Goal: Task Accomplishment & Management: Manage account settings

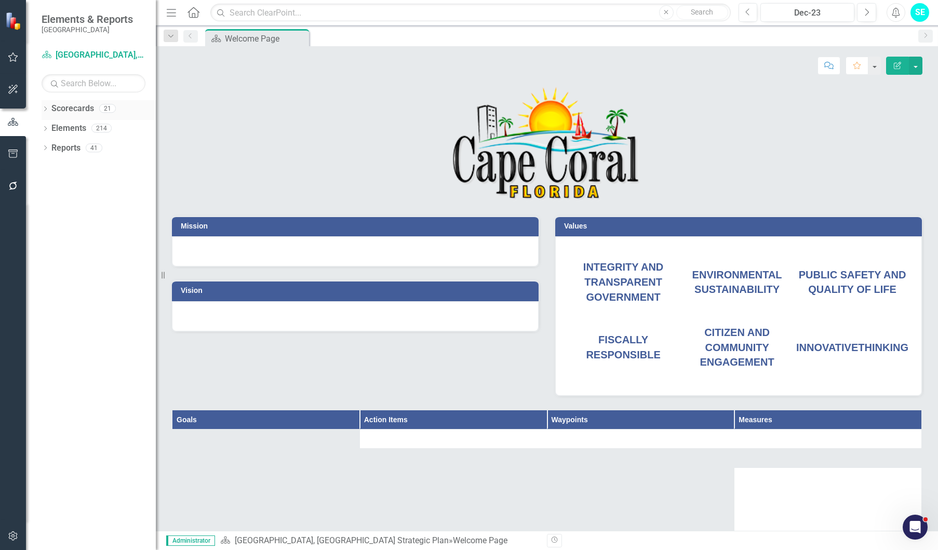
click at [45, 109] on icon "Dropdown" at bounding box center [45, 110] width 7 height 6
click at [63, 164] on link "Community Redevelopment Area" at bounding box center [106, 168] width 99 height 12
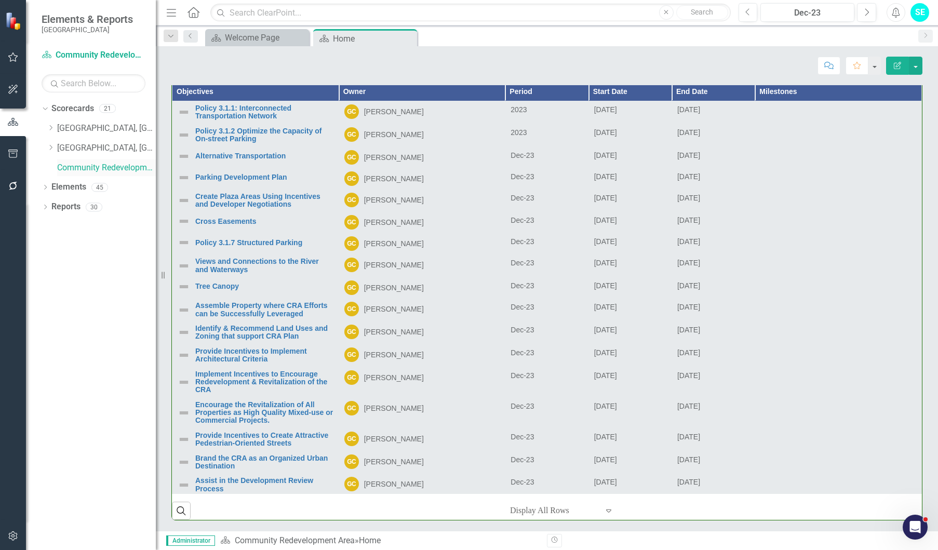
click at [120, 167] on link "Community Redevelopment Area" at bounding box center [106, 168] width 99 height 12
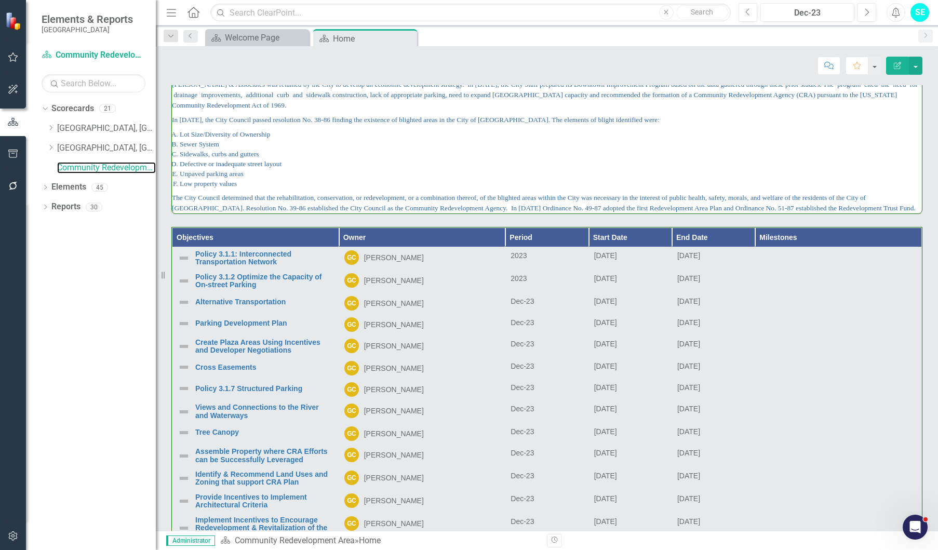
scroll to position [395, 0]
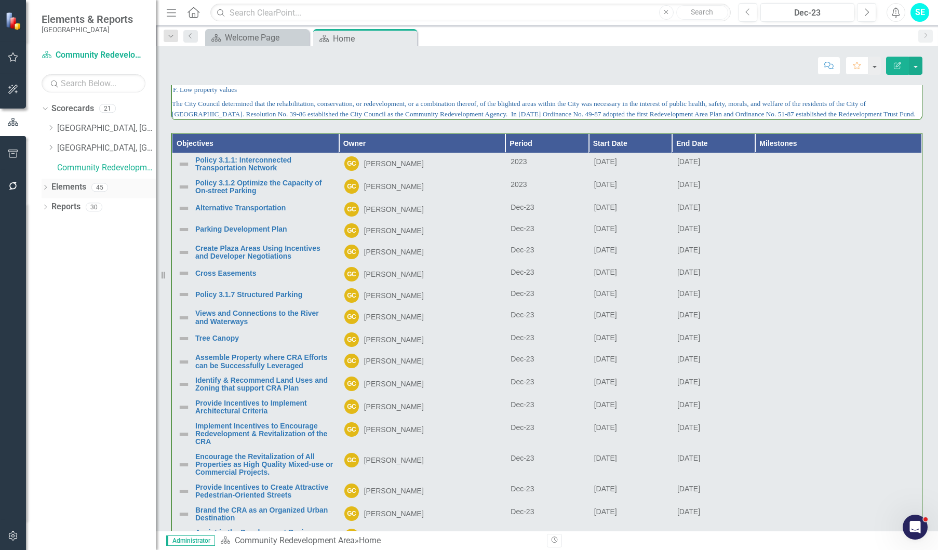
click at [44, 186] on icon "Dropdown" at bounding box center [45, 188] width 7 height 6
click at [51, 208] on icon "Dropdown" at bounding box center [50, 208] width 7 height 6
click at [51, 149] on icon "Dropdown" at bounding box center [51, 147] width 8 height 6
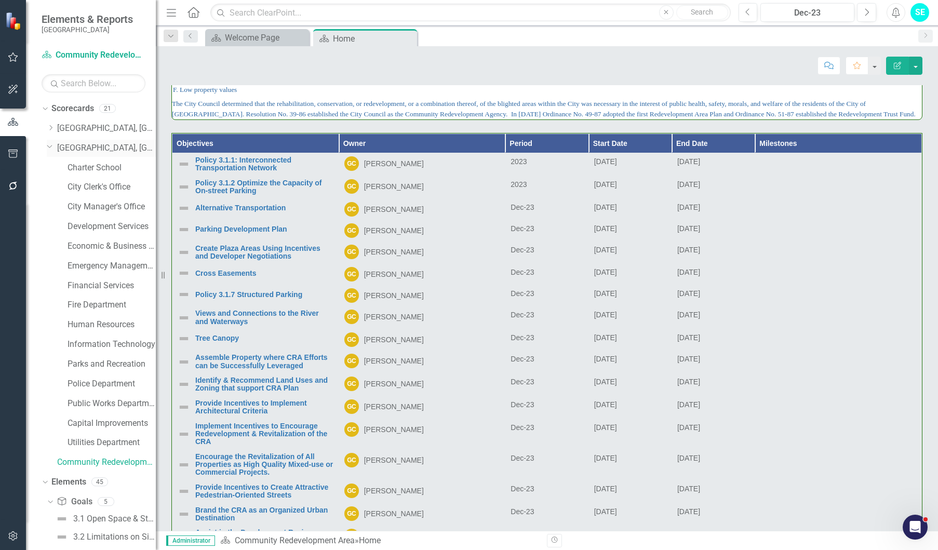
click at [47, 147] on icon "Dropdown" at bounding box center [50, 146] width 6 height 8
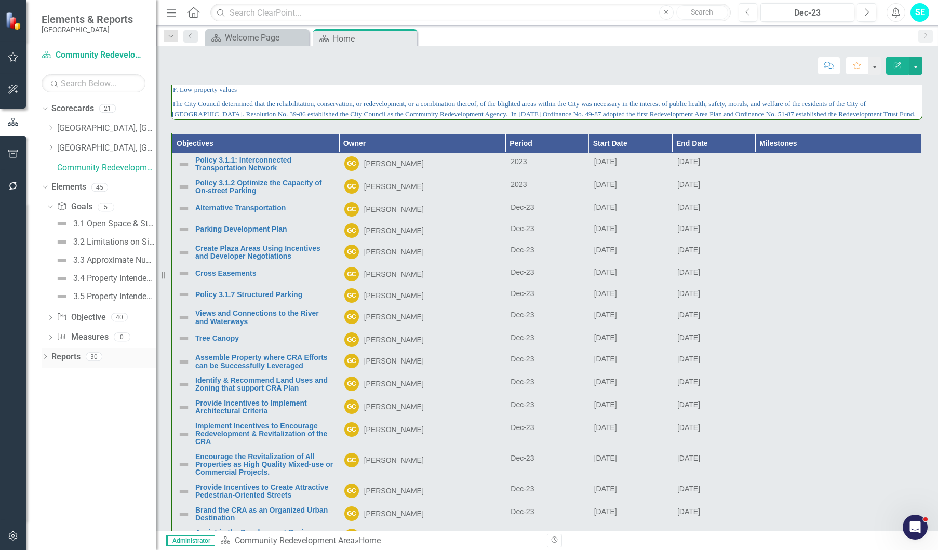
click at [44, 358] on icon "Dropdown" at bounding box center [45, 358] width 7 height 6
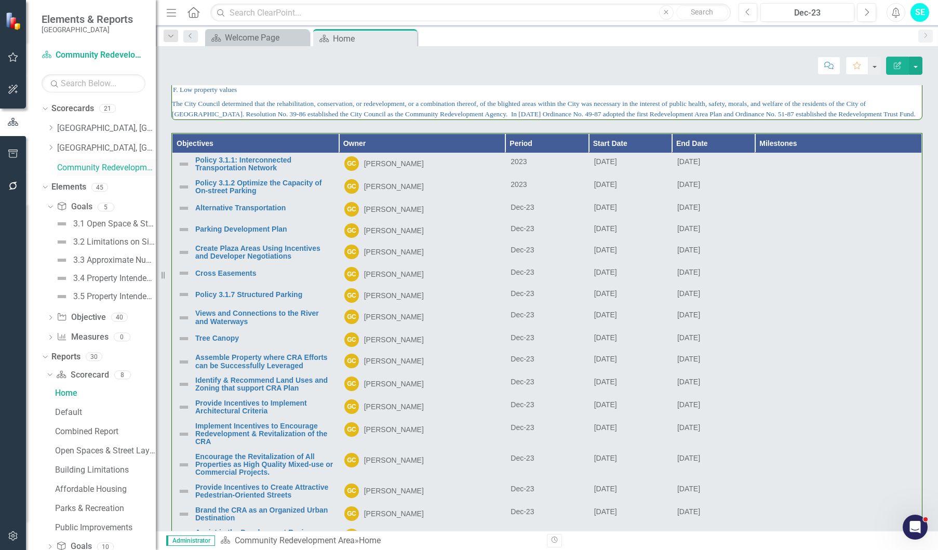
click at [108, 172] on link "Community Redevelopment Area" at bounding box center [106, 168] width 99 height 12
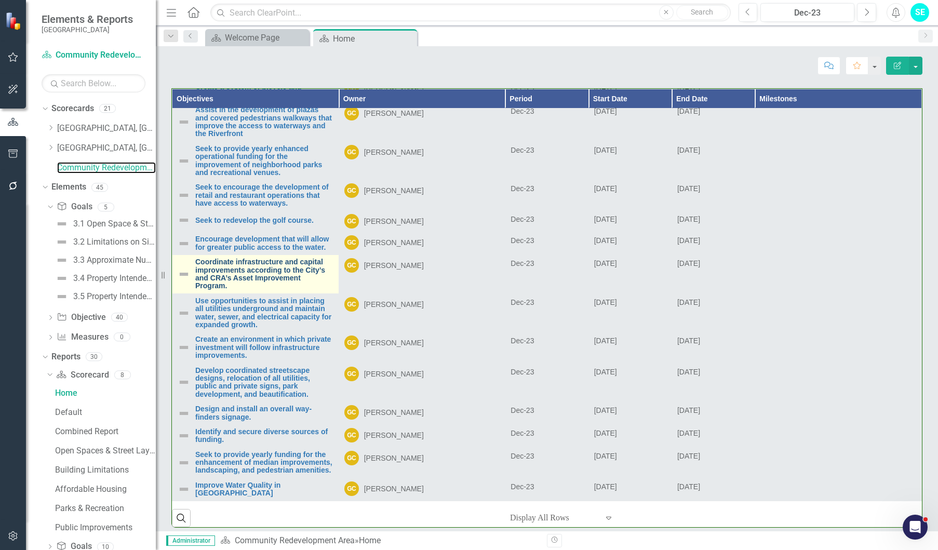
scroll to position [447, 0]
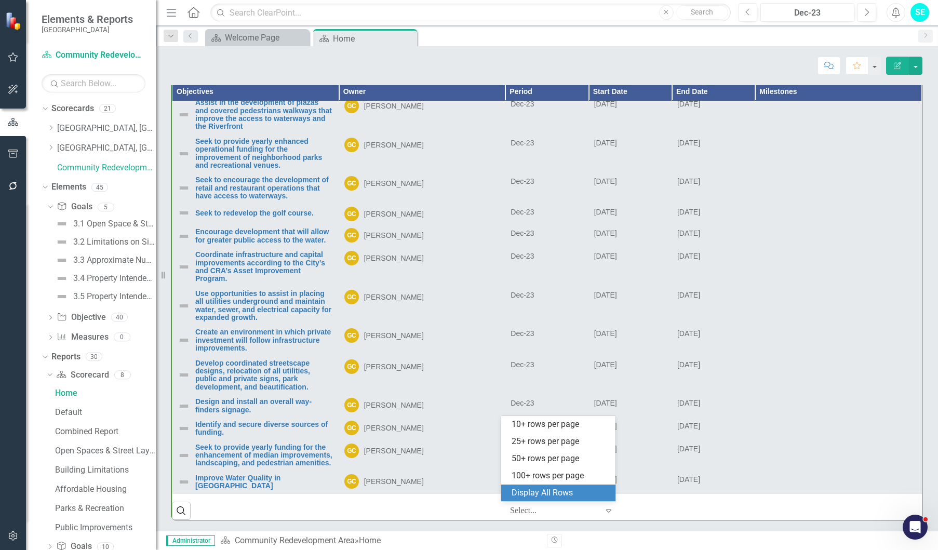
click at [561, 510] on div at bounding box center [554, 511] width 88 height 14
click at [551, 493] on div "Display All Rows" at bounding box center [560, 493] width 98 height 12
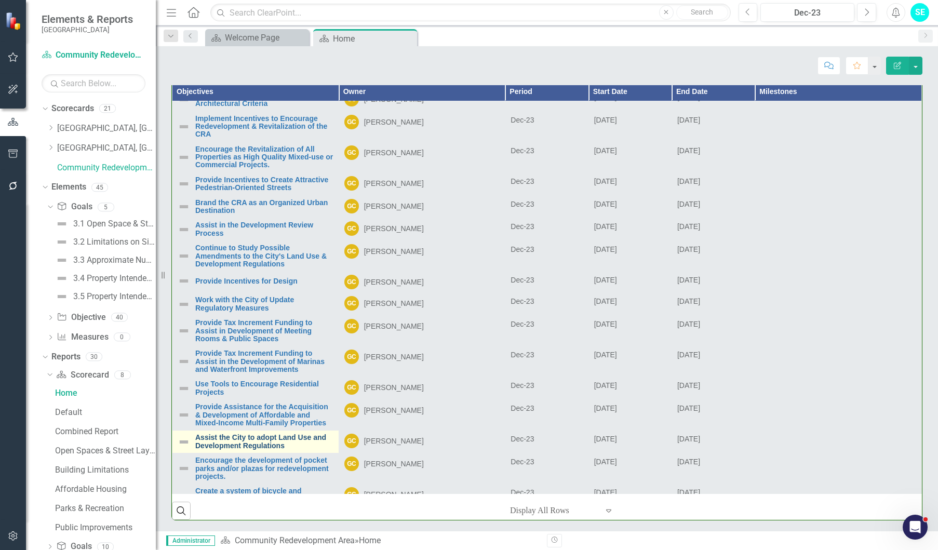
scroll to position [0, 0]
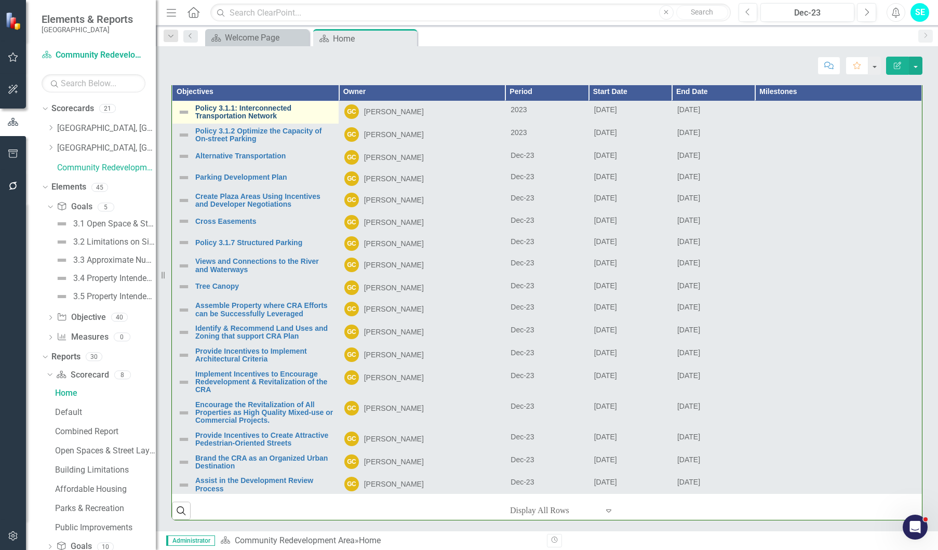
click at [252, 116] on link "Policy 3.1.1: Interconnected Transportation Network" at bounding box center [264, 112] width 138 height 16
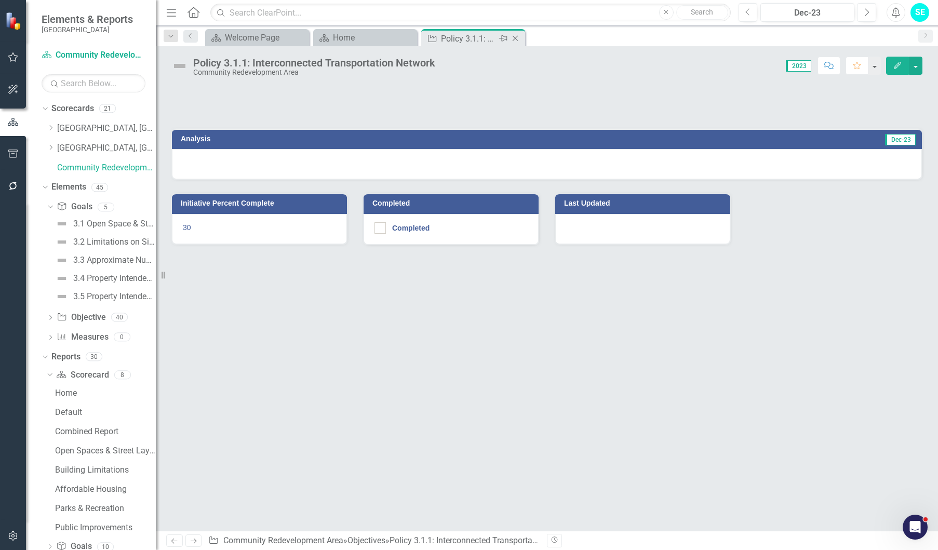
click at [516, 39] on icon "Close" at bounding box center [515, 38] width 10 height 8
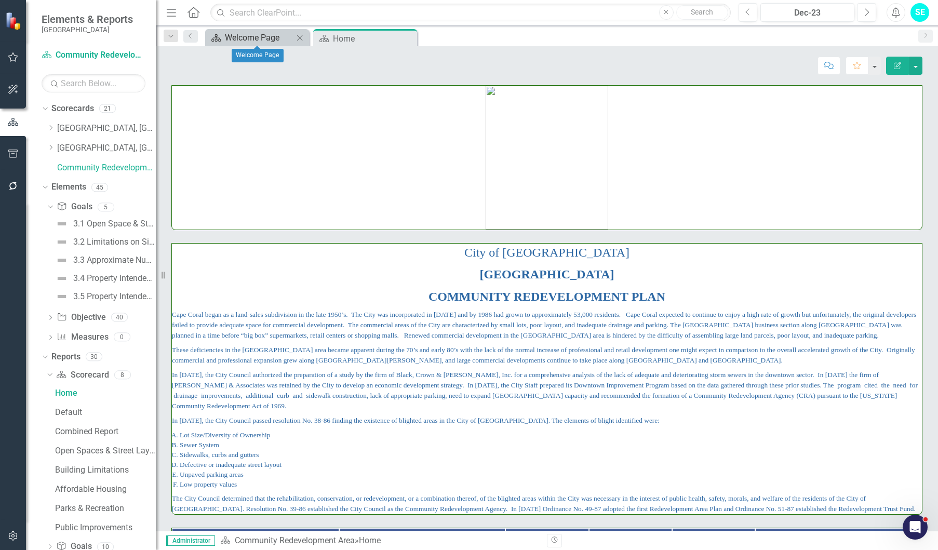
click at [280, 38] on div "Welcome Page" at bounding box center [259, 37] width 69 height 13
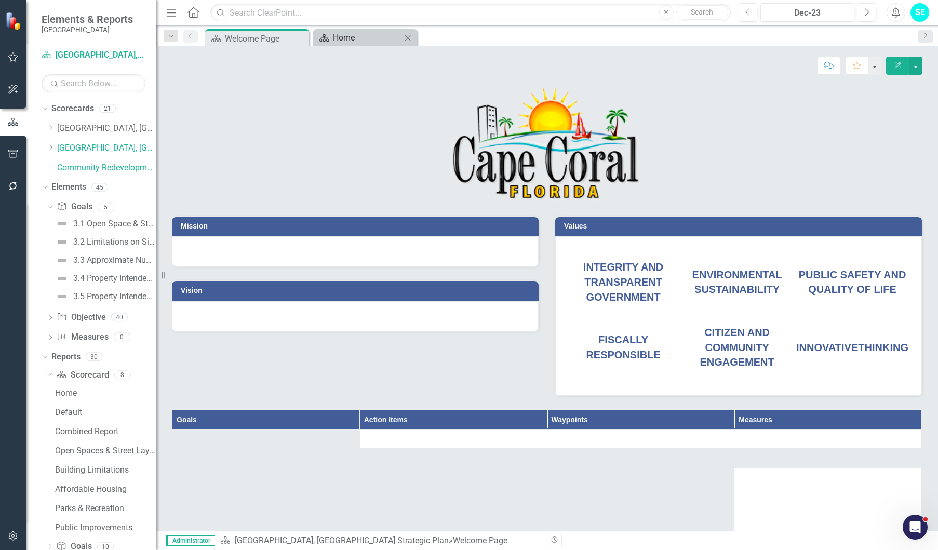
click at [339, 39] on div "Home" at bounding box center [367, 37] width 69 height 13
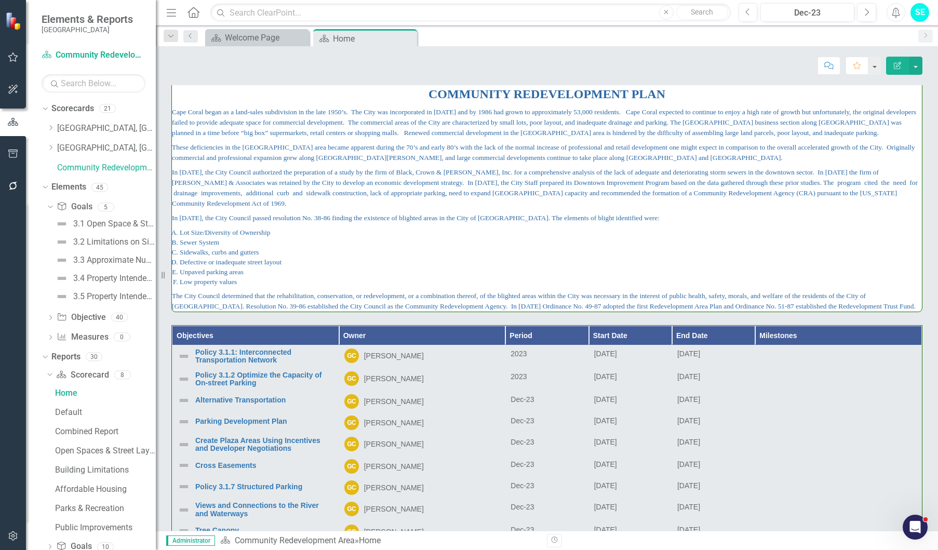
scroll to position [312, 0]
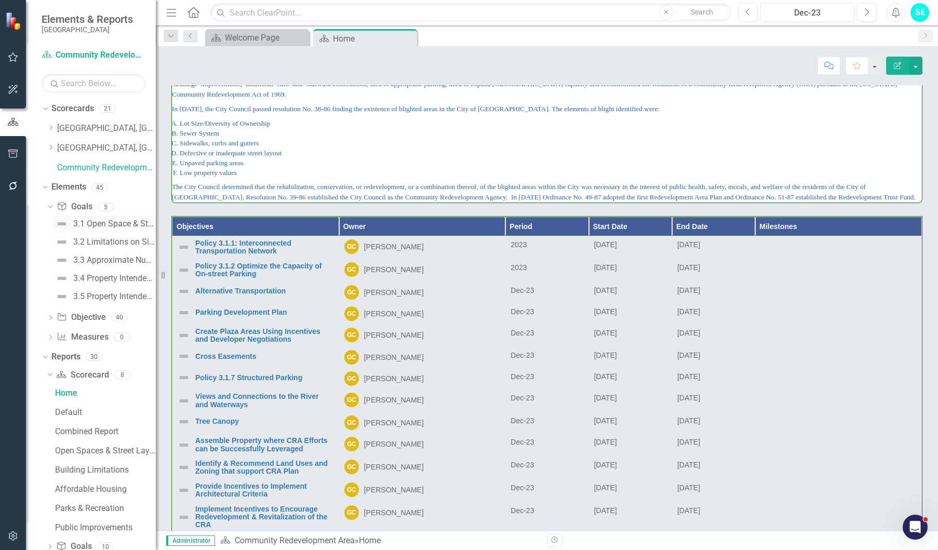
click at [115, 224] on div "3.1 Open Space & Street Layout" at bounding box center [114, 223] width 83 height 9
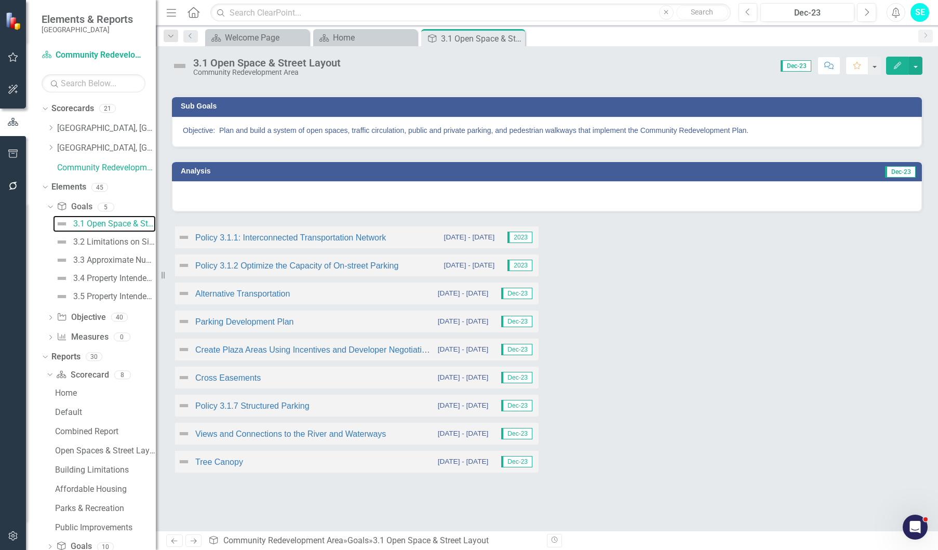
scroll to position [108, 0]
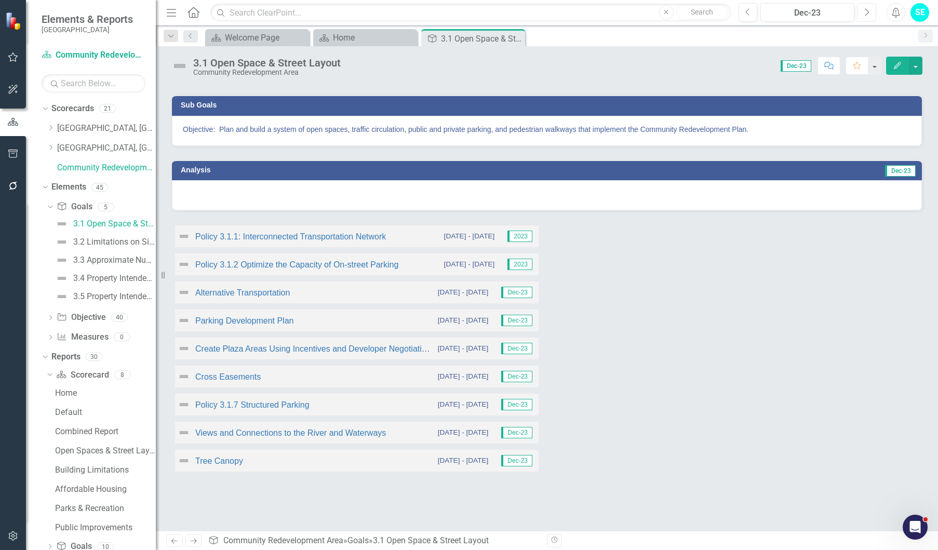
click at [870, 10] on button "Next" at bounding box center [866, 12] width 19 height 19
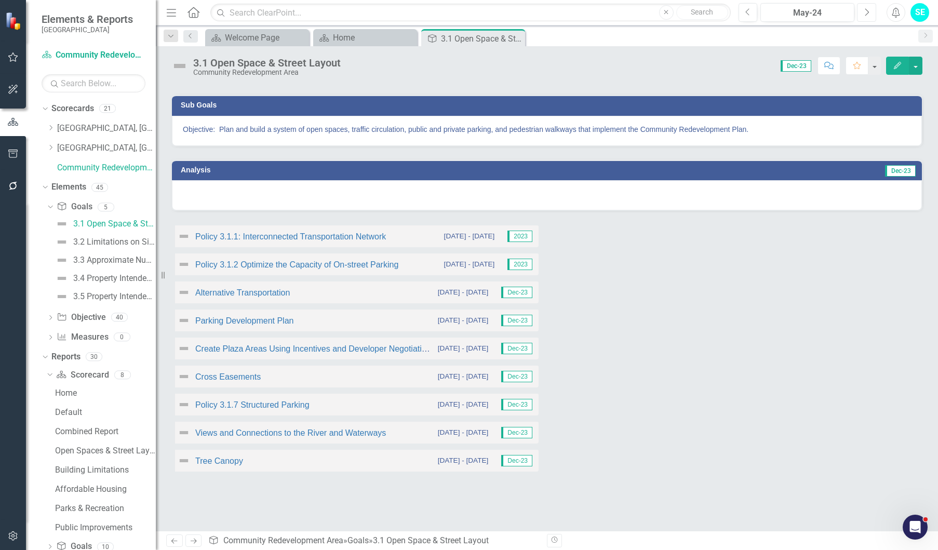
click at [870, 10] on button "Next" at bounding box center [866, 12] width 19 height 19
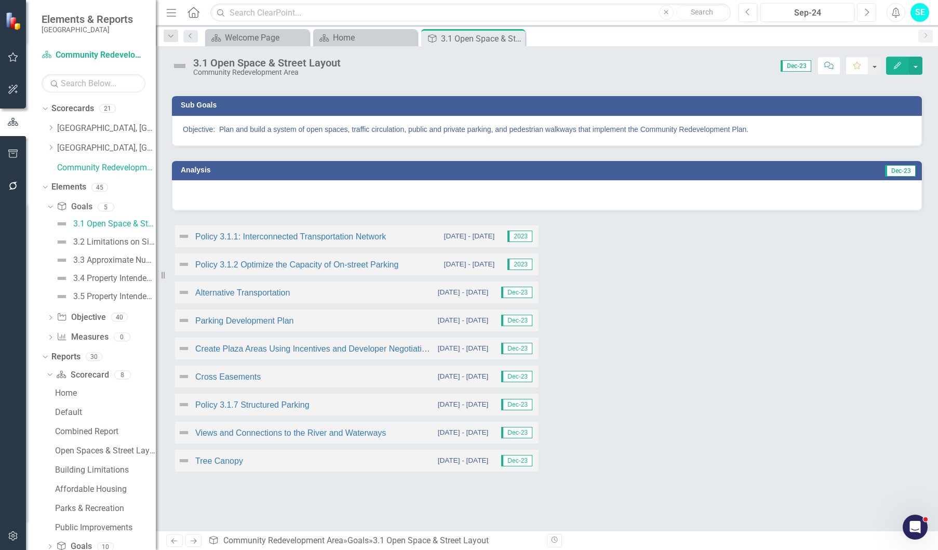
click at [870, 10] on button "Next" at bounding box center [866, 12] width 19 height 19
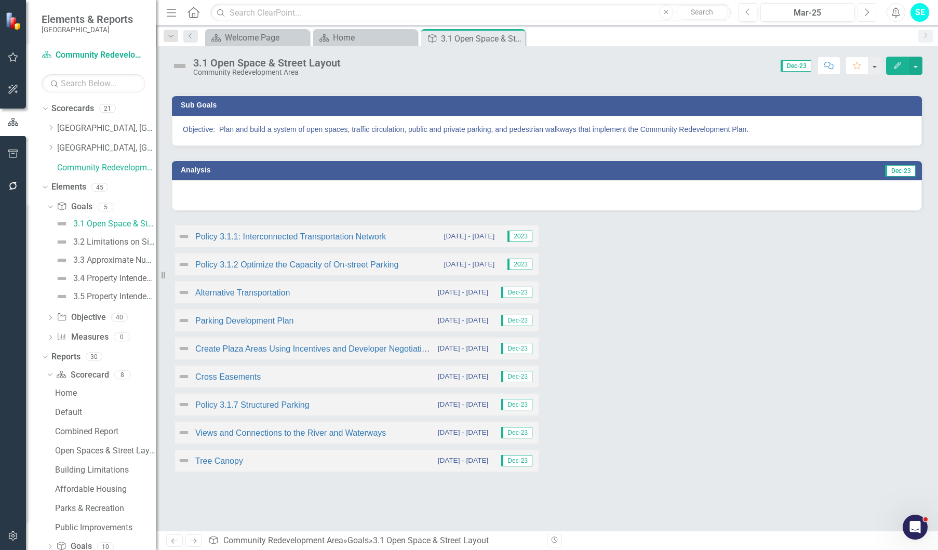
click at [870, 10] on button "Next" at bounding box center [866, 12] width 19 height 19
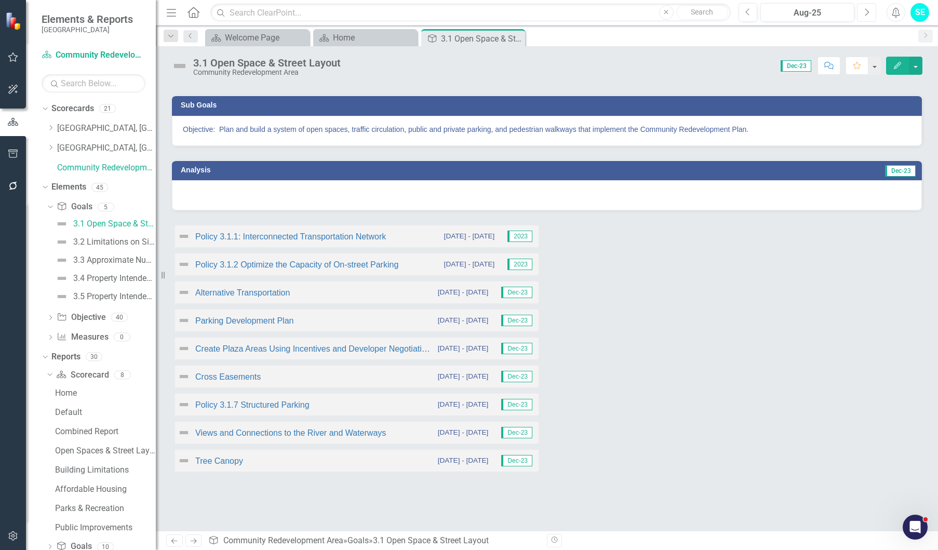
click at [870, 9] on button "Next" at bounding box center [866, 12] width 19 height 19
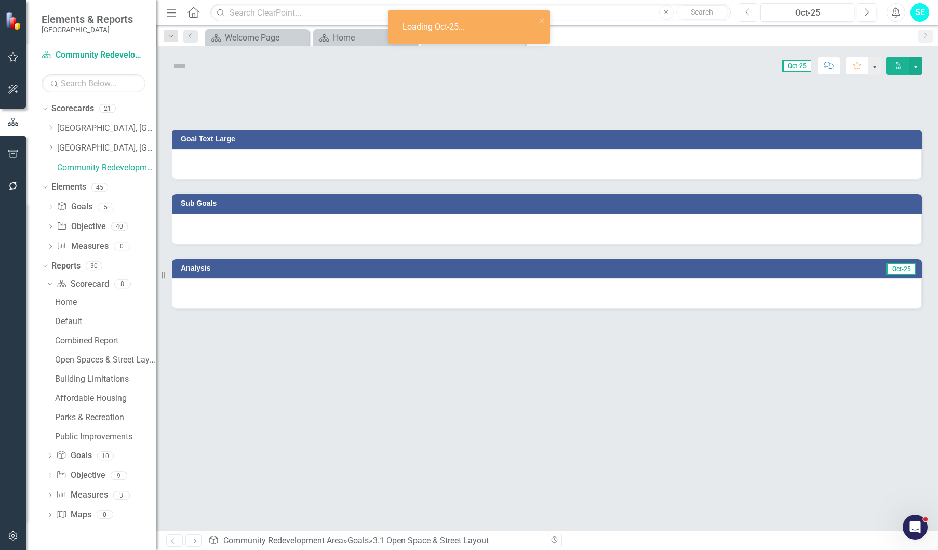
click at [748, 11] on icon "Previous" at bounding box center [748, 12] width 6 height 9
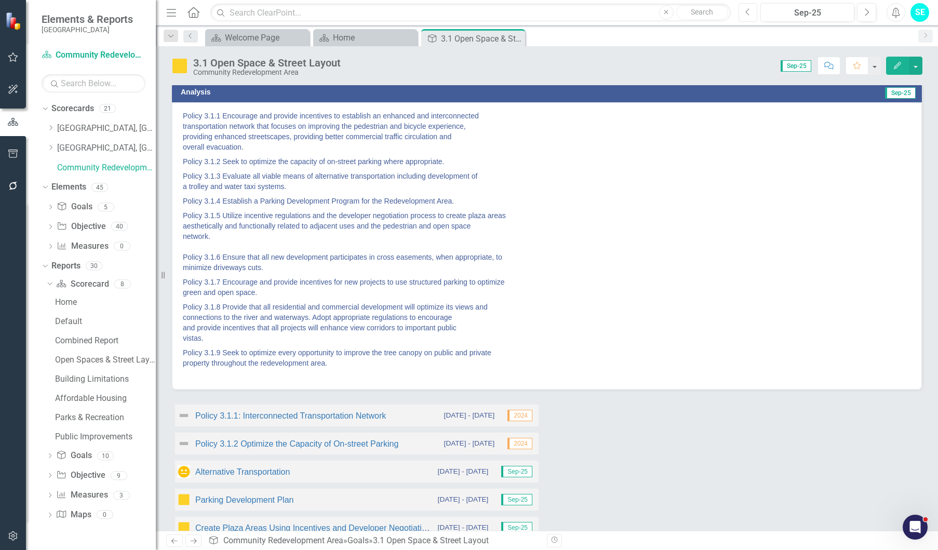
scroll to position [261, 0]
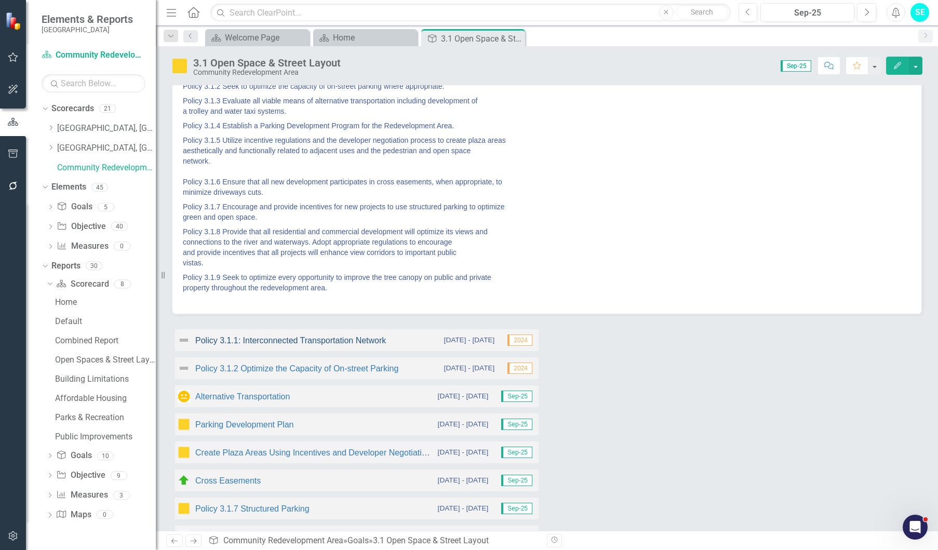
click at [305, 341] on link "Policy 3.1.1: Interconnected Transportation Network" at bounding box center [290, 340] width 191 height 9
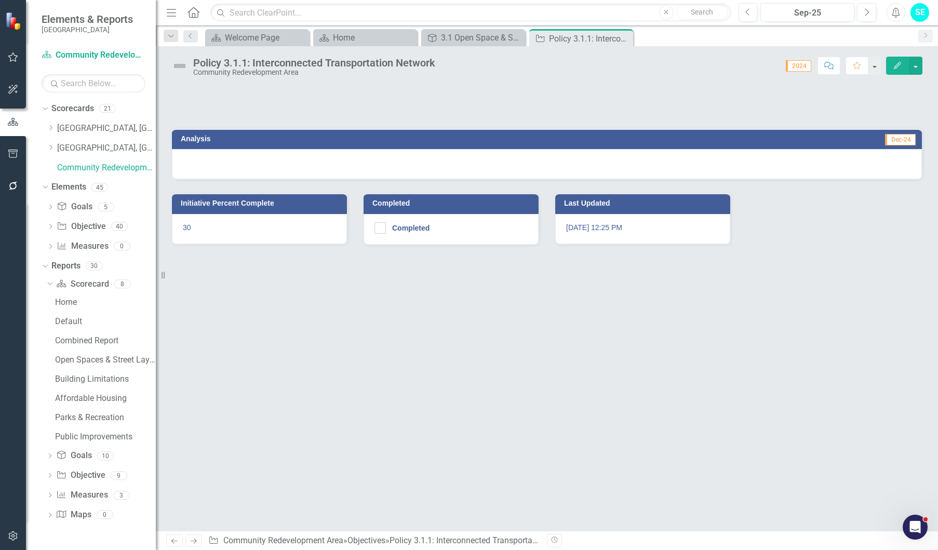
click at [0, 0] on icon "Close" at bounding box center [0, 0] width 0 height 0
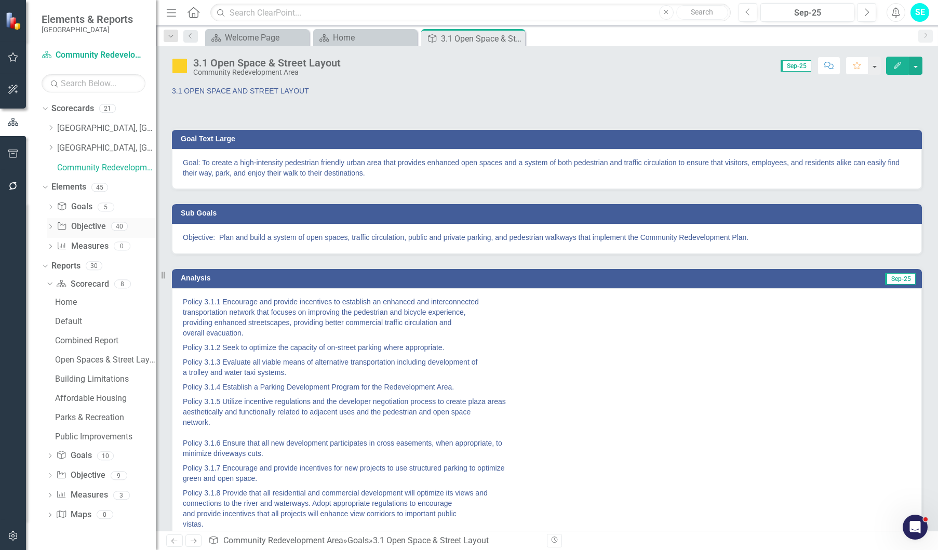
click at [51, 225] on icon "Dropdown" at bounding box center [50, 228] width 7 height 6
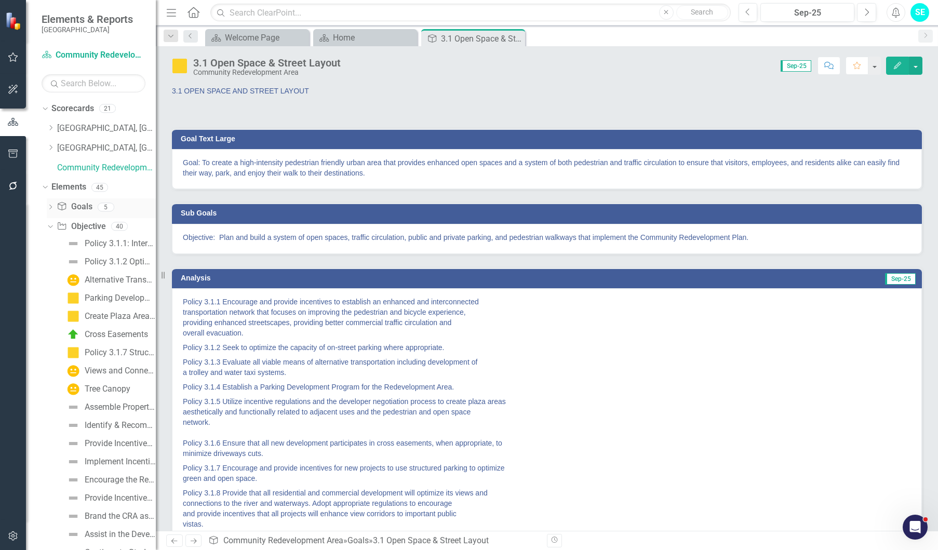
click at [49, 206] on icon "Dropdown" at bounding box center [50, 208] width 7 height 6
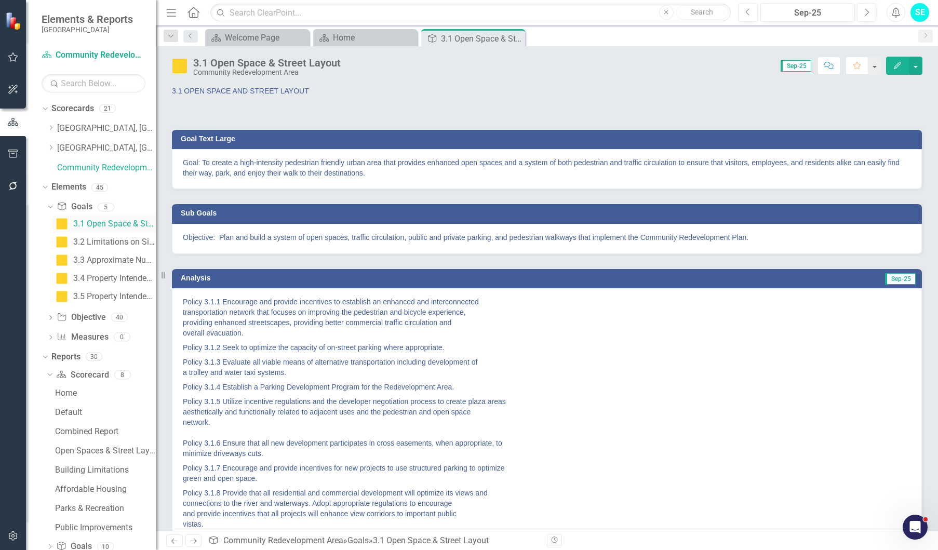
click at [100, 223] on div "3.1 Open Space & Street Layout" at bounding box center [114, 223] width 83 height 9
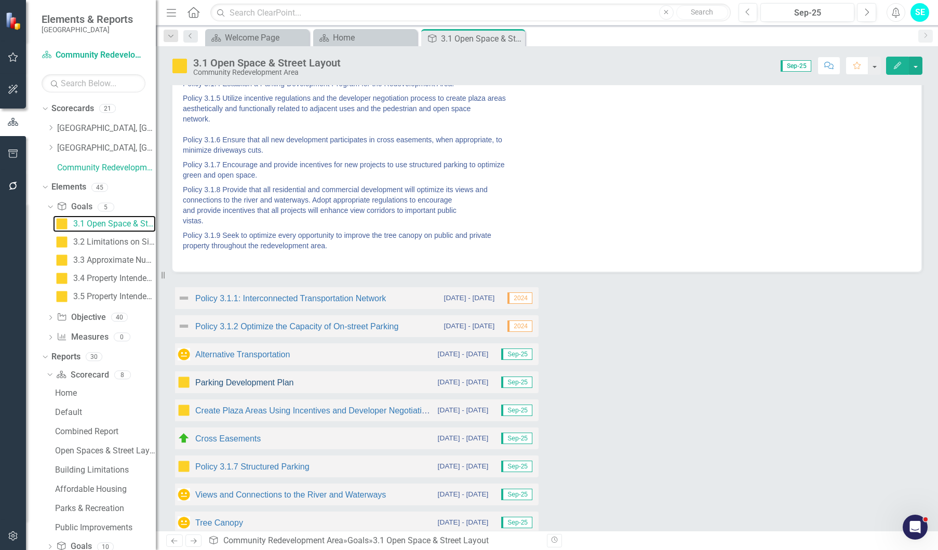
scroll to position [363, 0]
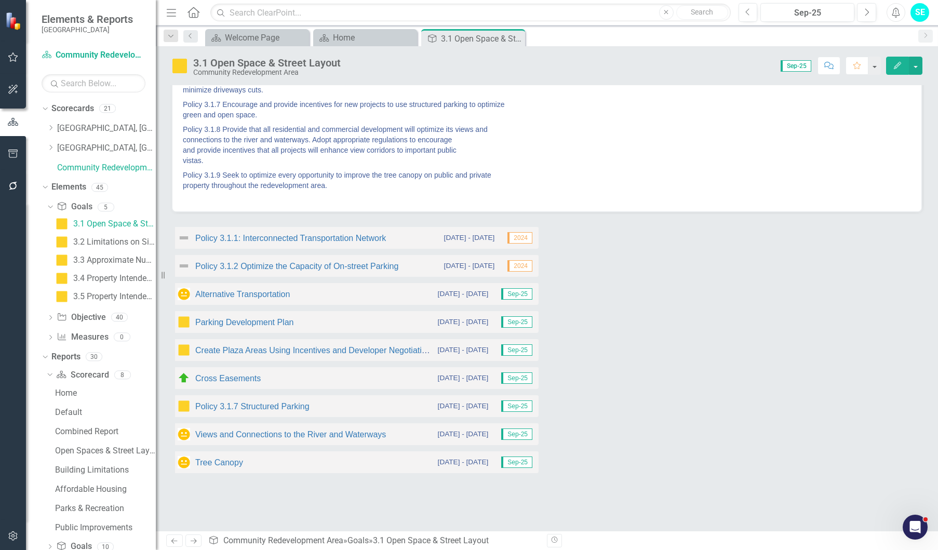
click at [49, 315] on div "Dropdown" at bounding box center [50, 318] width 7 height 9
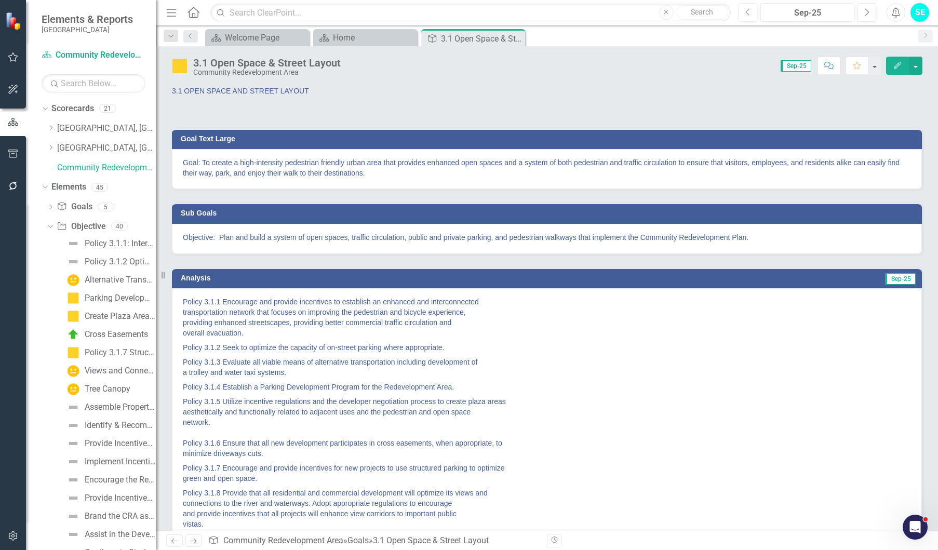
scroll to position [208, 0]
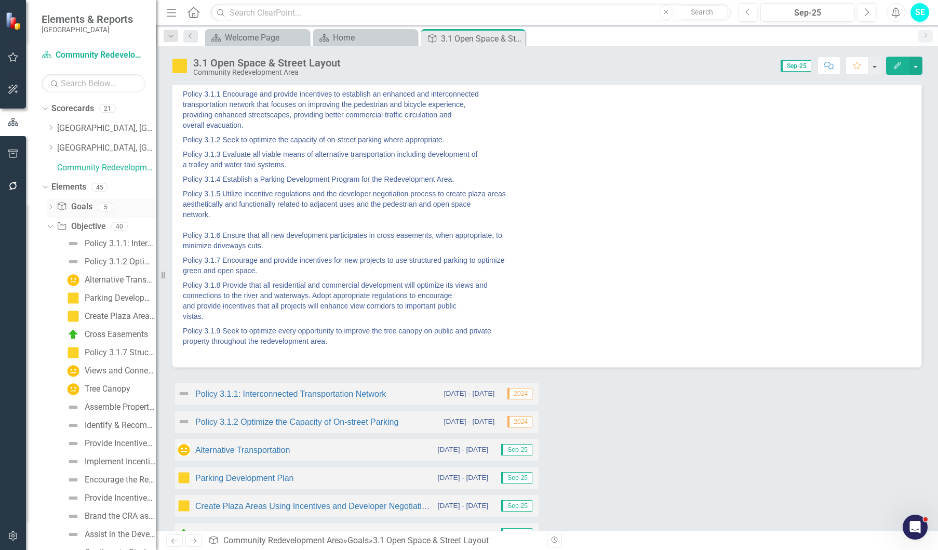
click at [51, 207] on icon "Dropdown" at bounding box center [50, 208] width 7 height 6
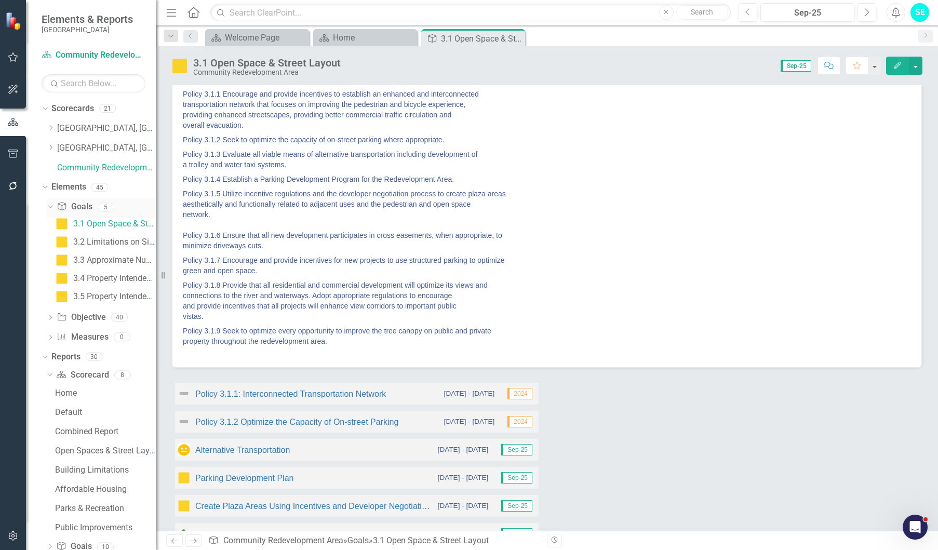
click at [47, 204] on icon "Dropdown" at bounding box center [49, 206] width 6 height 7
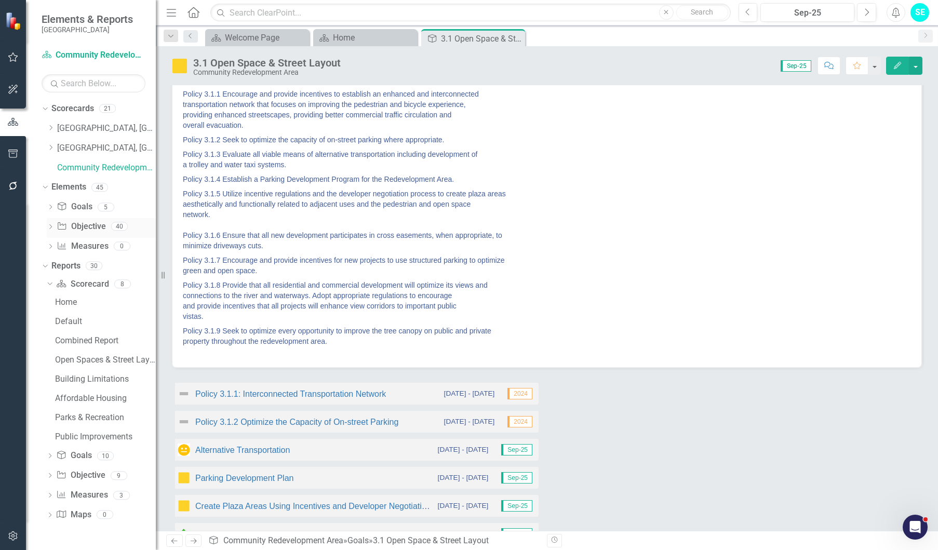
click at [51, 225] on icon "Dropdown" at bounding box center [50, 228] width 7 height 6
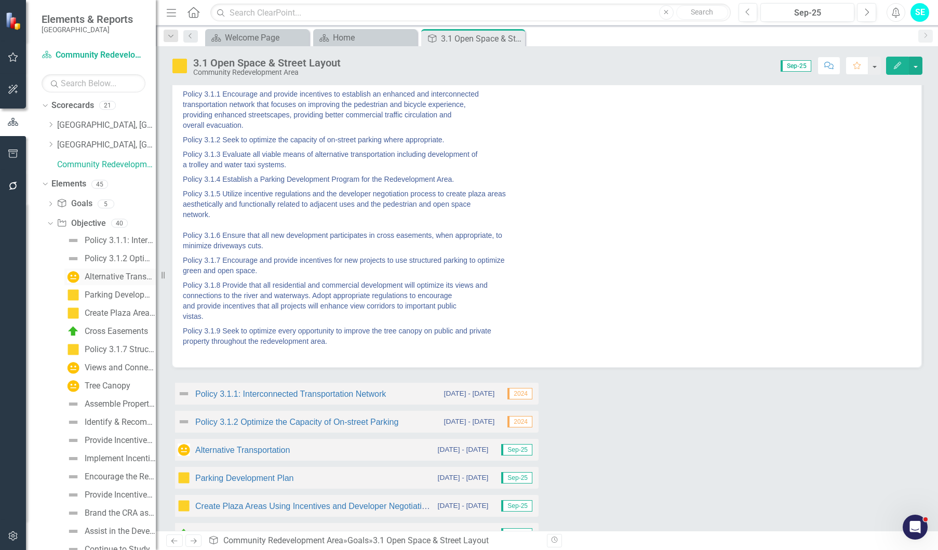
scroll to position [0, 0]
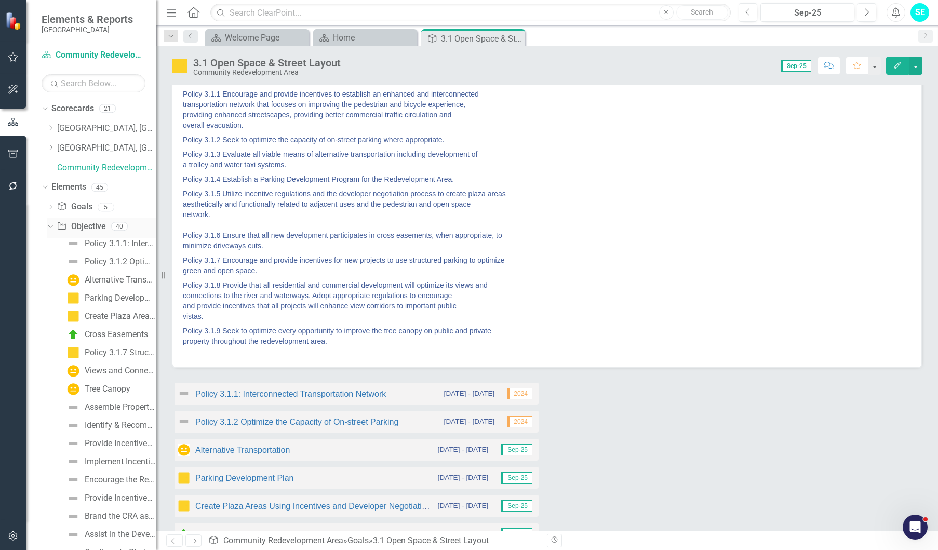
click at [50, 226] on icon "Dropdown" at bounding box center [49, 225] width 6 height 7
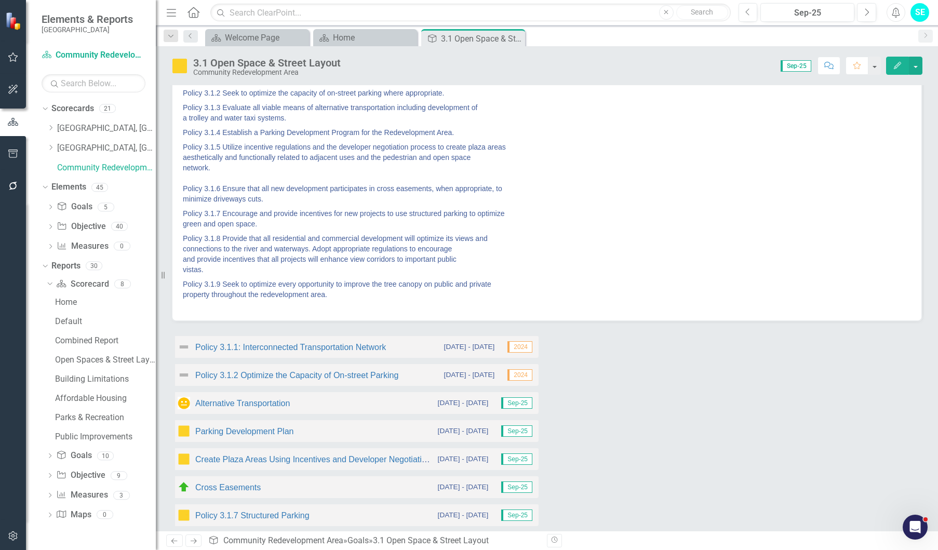
scroll to position [260, 0]
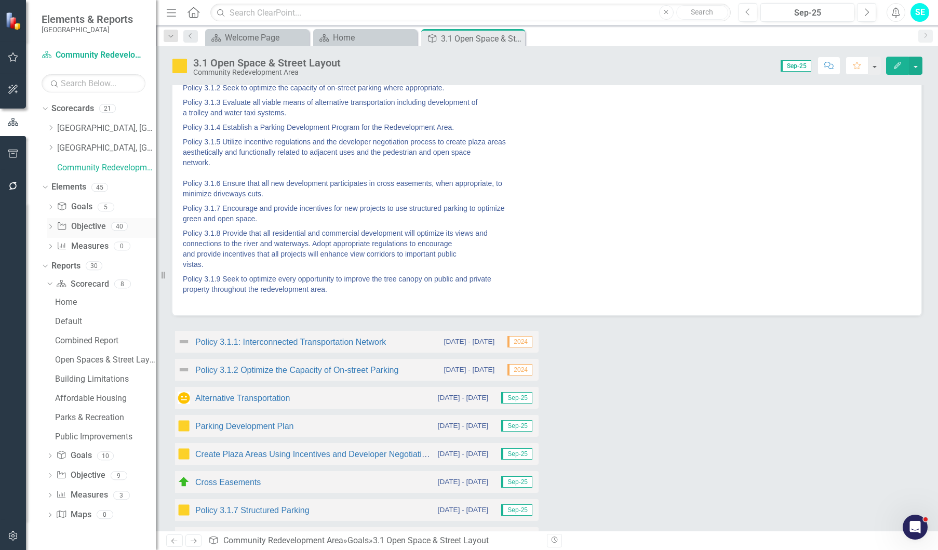
click at [50, 226] on icon "Dropdown" at bounding box center [50, 228] width 7 height 6
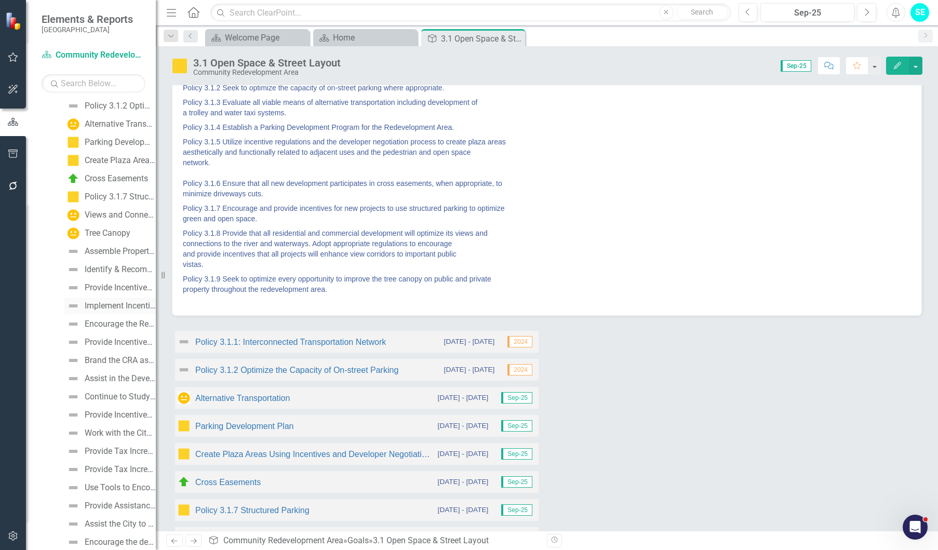
scroll to position [0, 0]
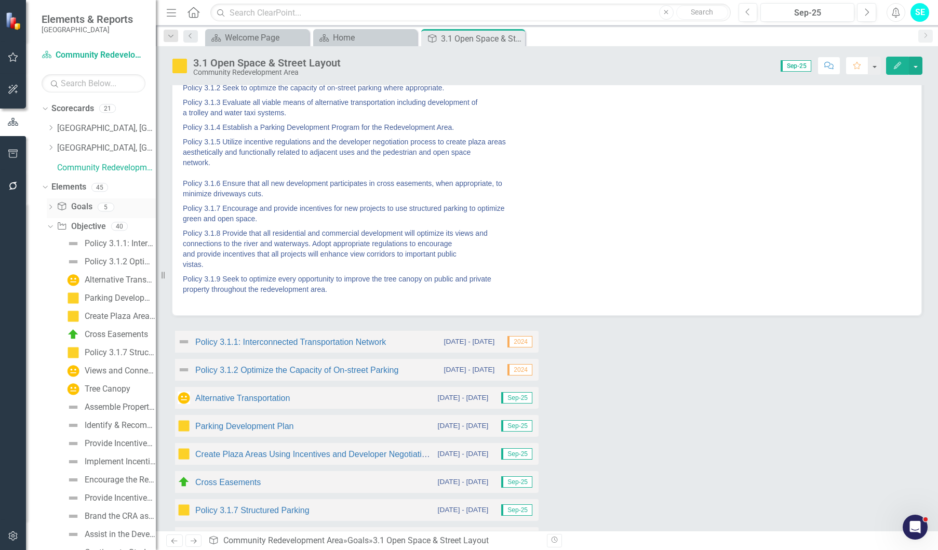
click at [51, 208] on icon "Dropdown" at bounding box center [50, 208] width 7 height 6
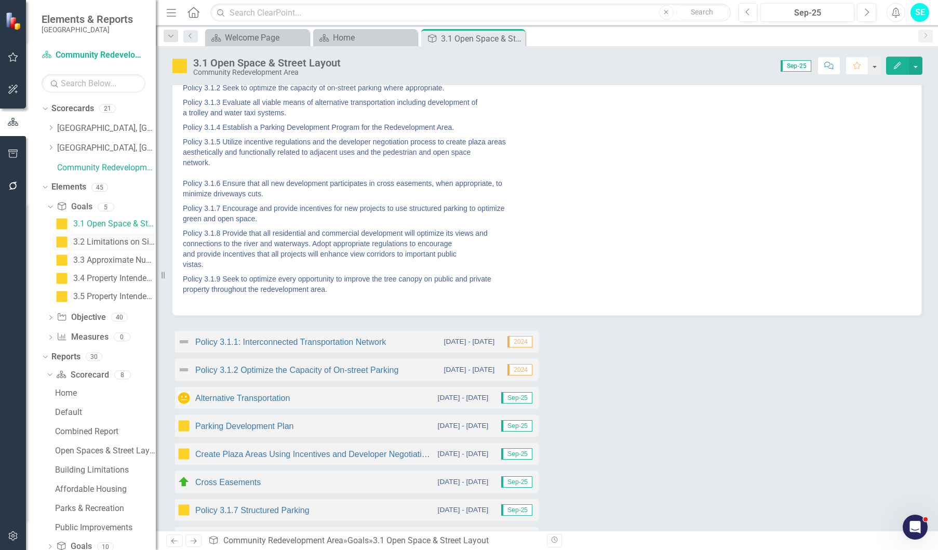
click at [83, 240] on div "3.2 Limitations on Size, Height, Number and Use of Buildings" at bounding box center [114, 241] width 83 height 9
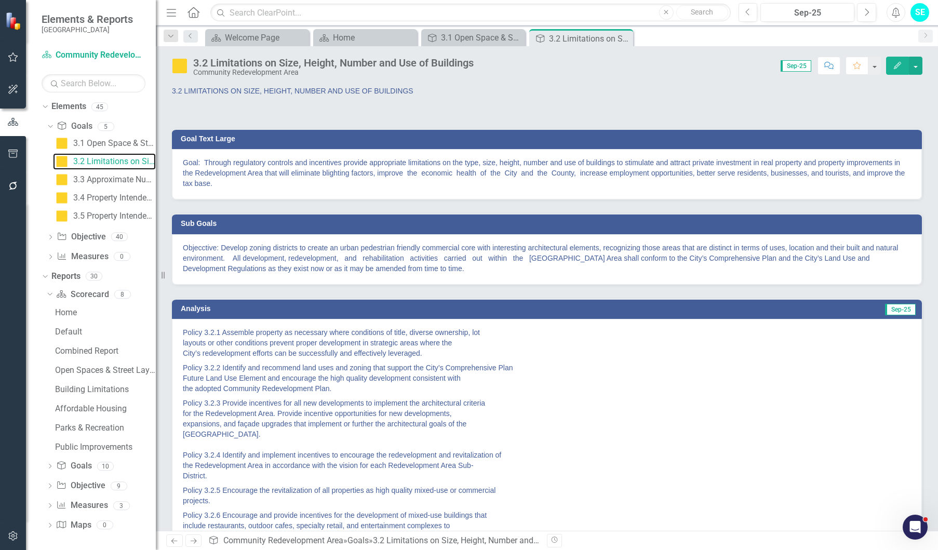
scroll to position [83, 0]
click at [51, 231] on div "Dropdown Objective Objective 40" at bounding box center [101, 236] width 109 height 20
click at [48, 237] on icon "Dropdown" at bounding box center [50, 236] width 7 height 6
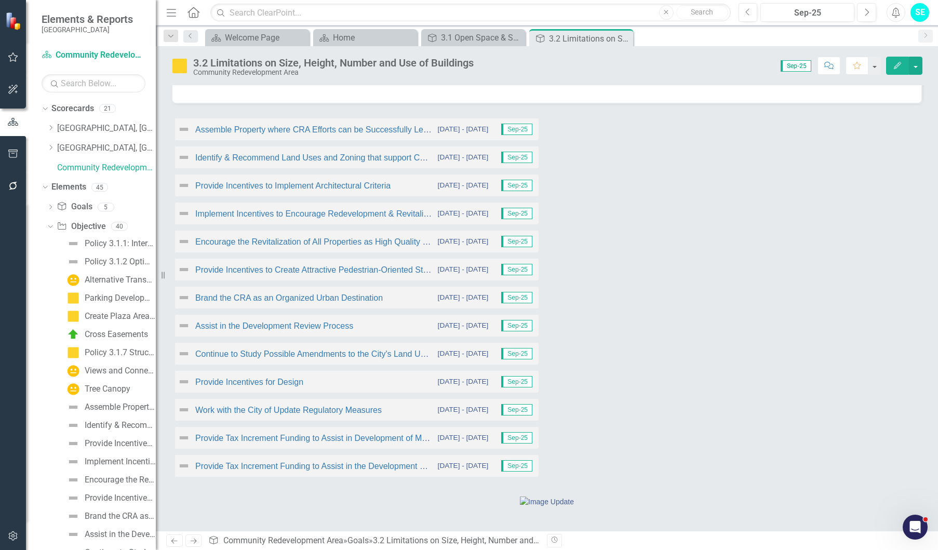
scroll to position [415, 0]
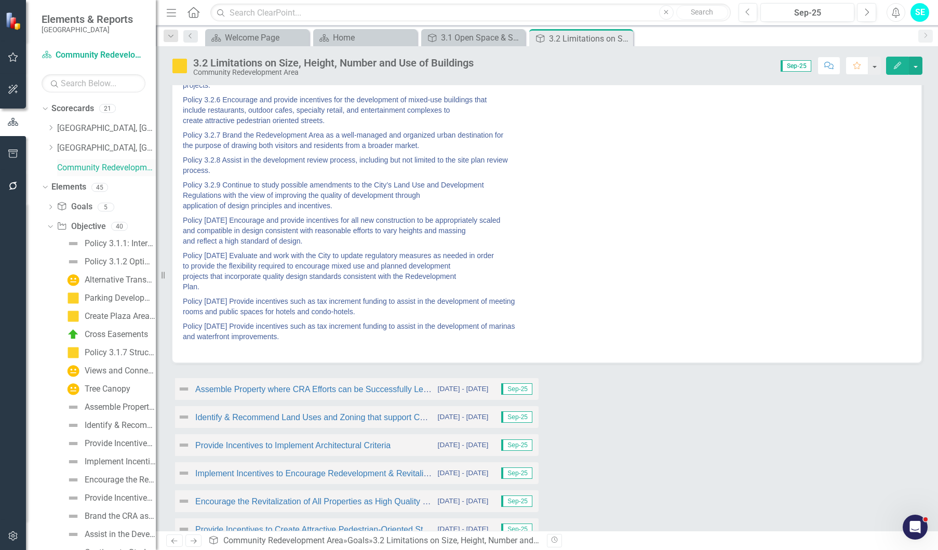
click at [80, 168] on link "Community Redevelopment Area" at bounding box center [106, 168] width 99 height 12
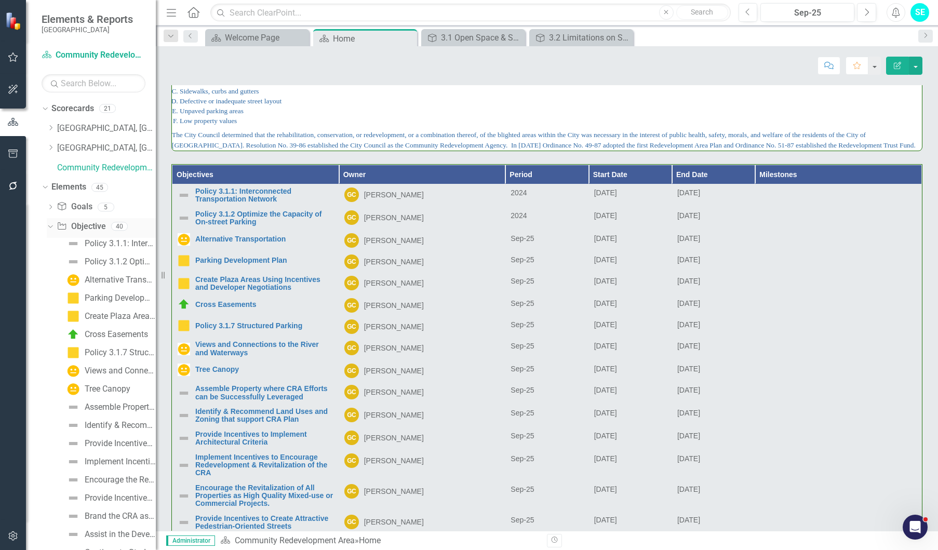
click at [48, 227] on icon "Dropdown" at bounding box center [49, 225] width 6 height 7
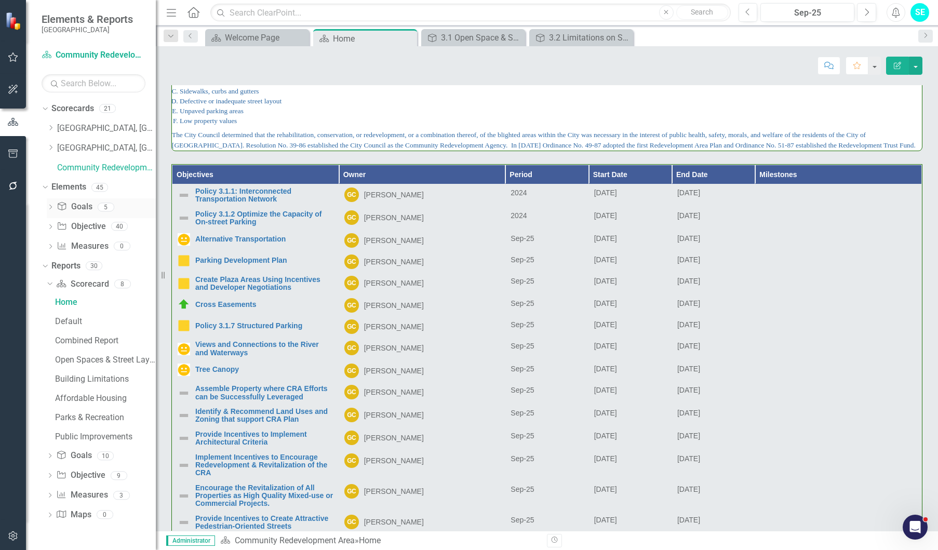
click at [50, 207] on icon "Dropdown" at bounding box center [50, 208] width 7 height 6
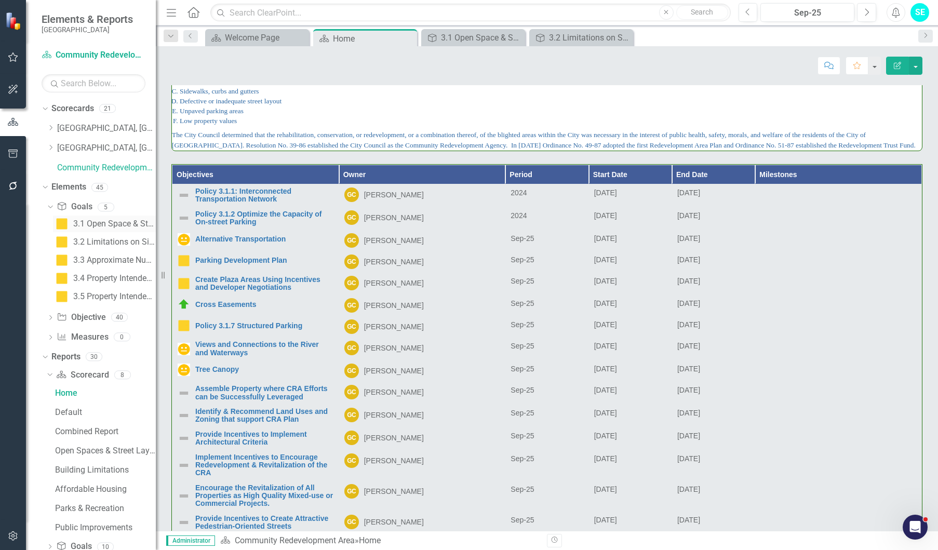
click at [100, 223] on div "3.1 Open Space & Street Layout" at bounding box center [114, 223] width 83 height 9
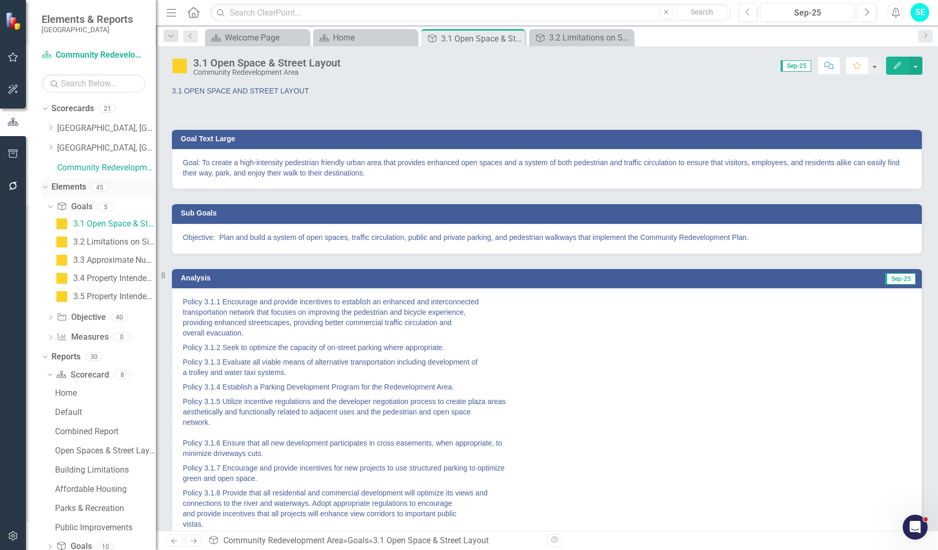
click at [47, 185] on icon "Dropdown" at bounding box center [44, 186] width 6 height 7
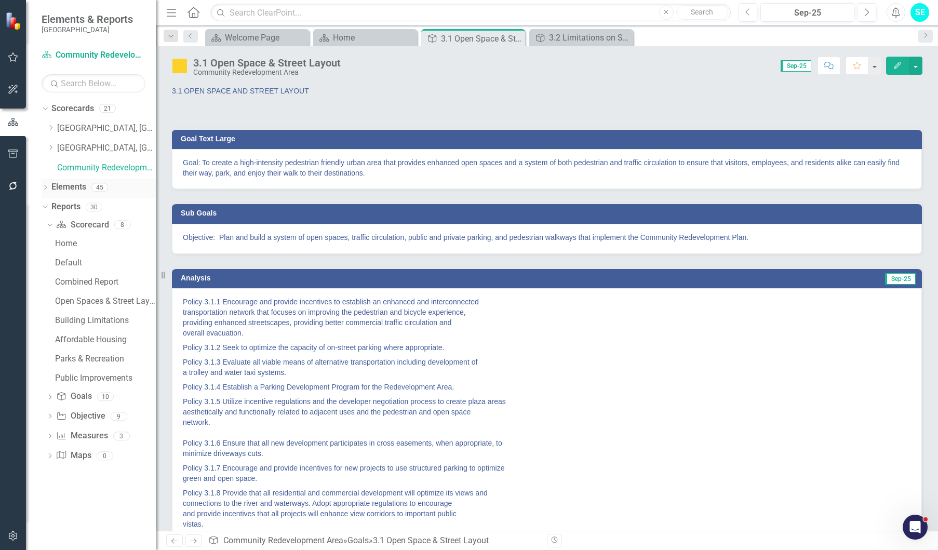
click at [47, 186] on icon "Dropdown" at bounding box center [45, 188] width 7 height 6
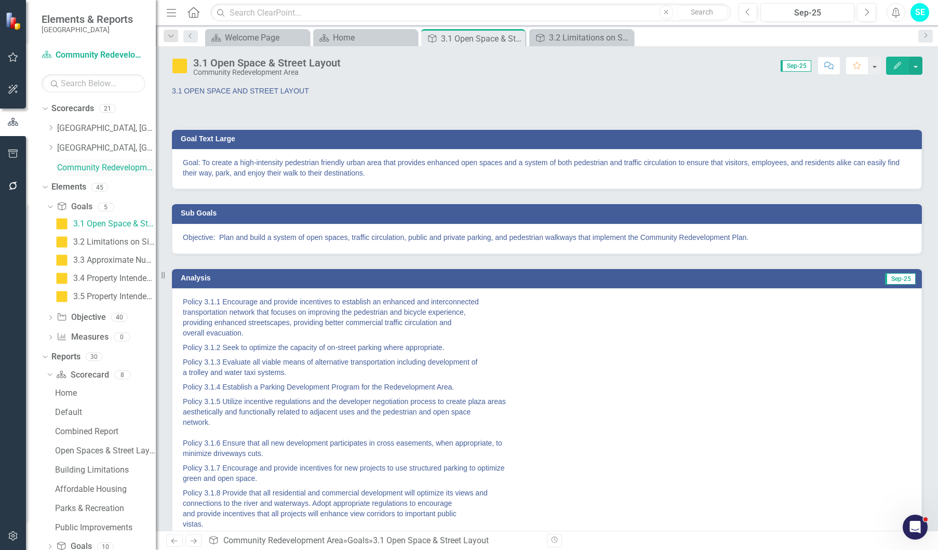
click at [76, 169] on link "Community Redevelopment Area" at bounding box center [106, 168] width 99 height 12
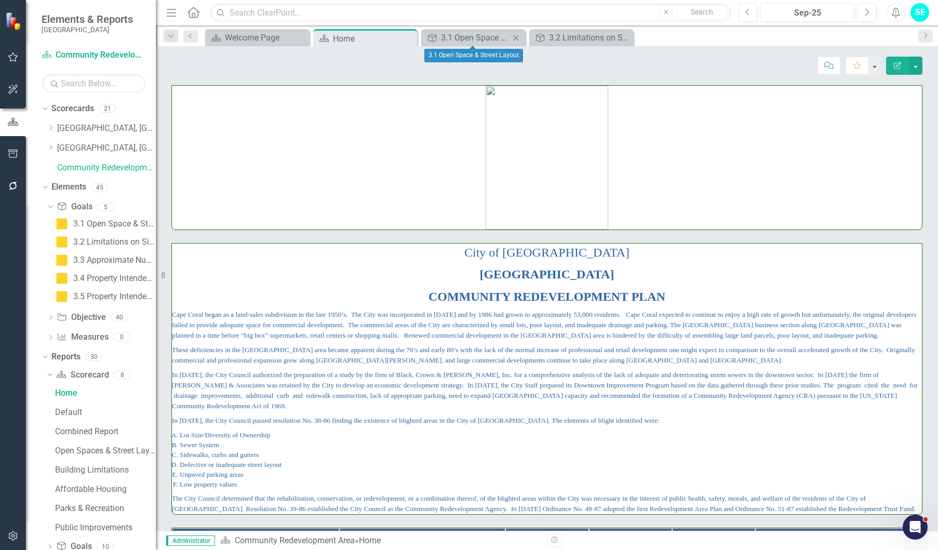
click at [517, 37] on icon "Close" at bounding box center [515, 38] width 10 height 8
click at [515, 36] on icon "Close" at bounding box center [515, 38] width 10 height 8
click at [10, 59] on icon "button" at bounding box center [13, 57] width 11 height 8
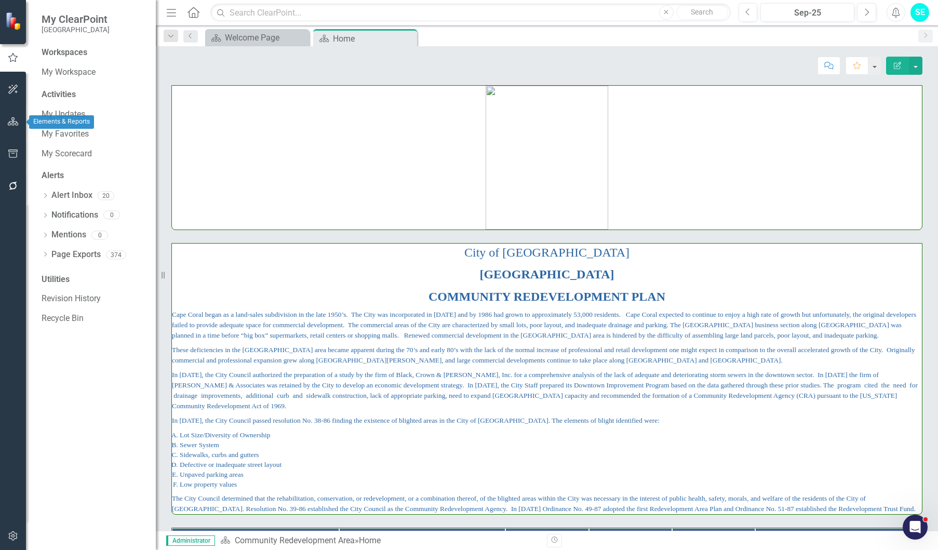
click at [16, 117] on icon "button" at bounding box center [13, 121] width 11 height 8
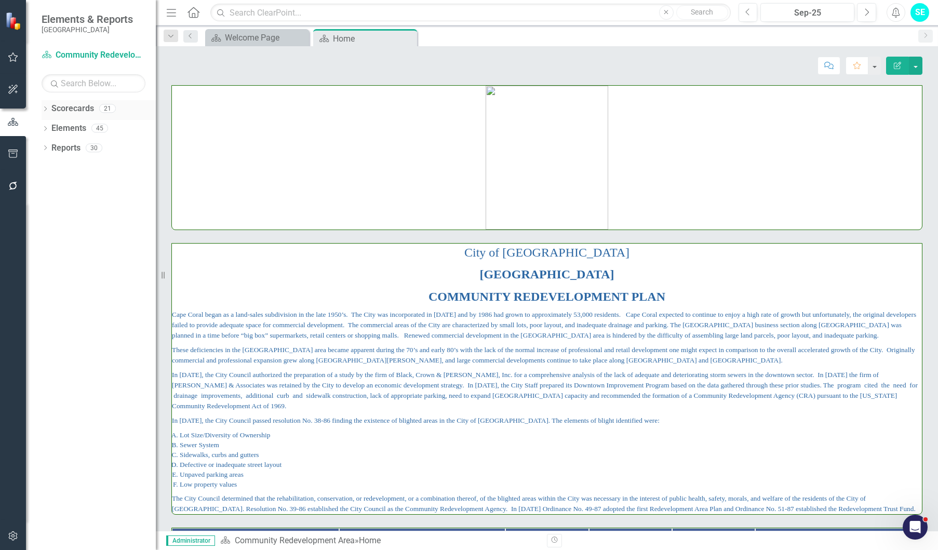
click at [43, 107] on icon "Dropdown" at bounding box center [45, 110] width 7 height 6
click at [72, 163] on link "Community Redevelopment Area" at bounding box center [106, 168] width 99 height 12
click at [43, 187] on icon "Dropdown" at bounding box center [45, 188] width 7 height 6
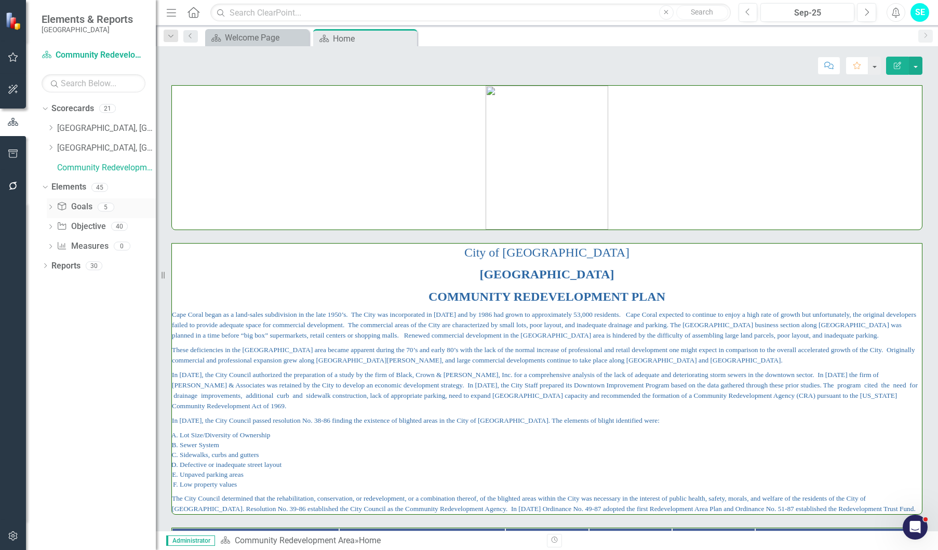
click at [51, 206] on icon "Dropdown" at bounding box center [50, 208] width 7 height 6
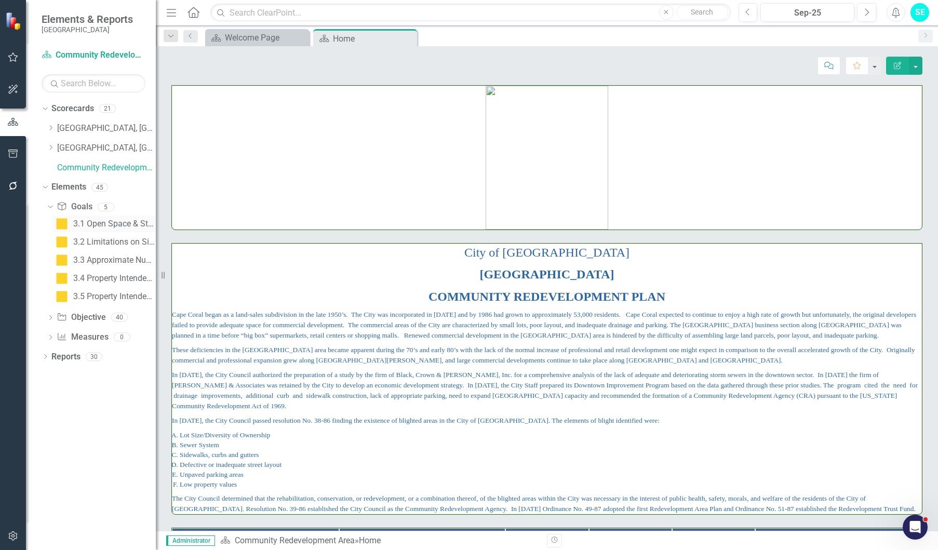
click at [105, 225] on div "3.1 Open Space & Street Layout" at bounding box center [114, 223] width 83 height 9
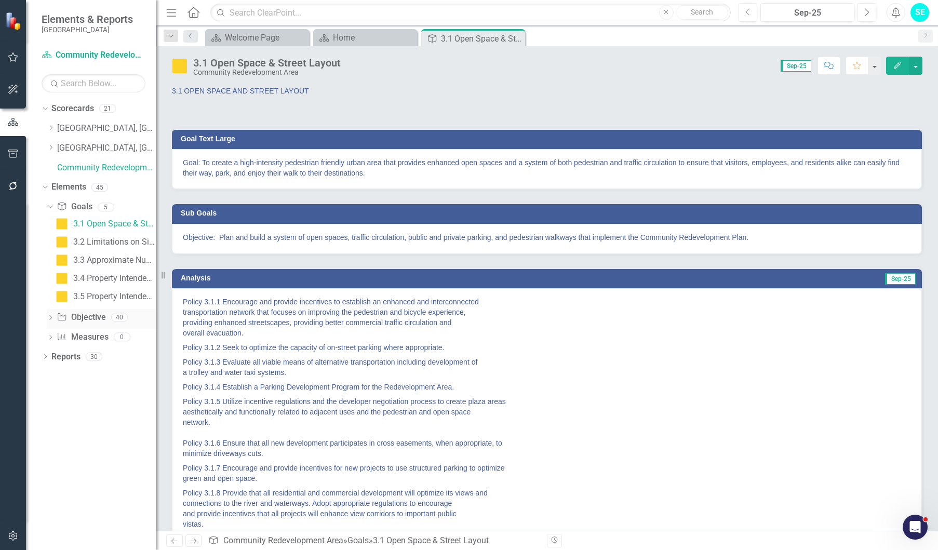
click at [51, 317] on icon "Dropdown" at bounding box center [50, 319] width 7 height 6
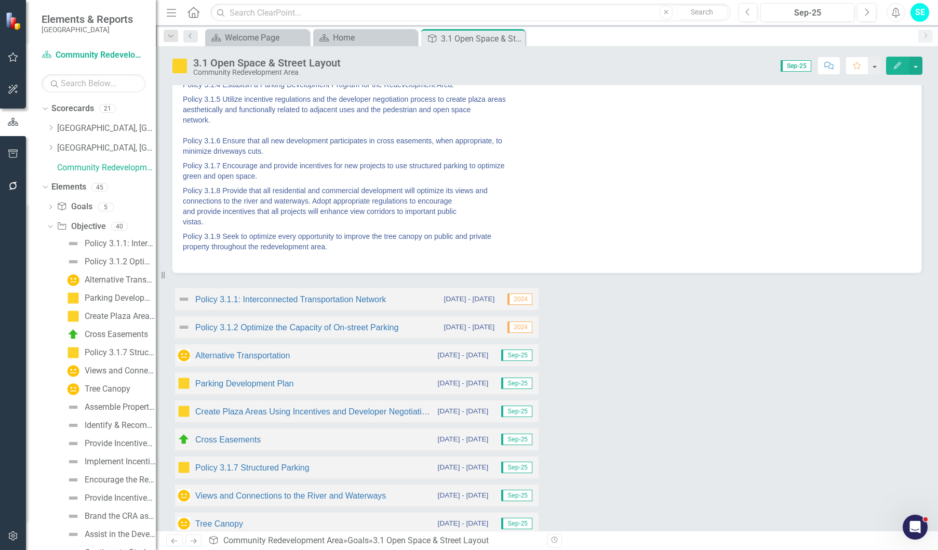
scroll to position [365, 0]
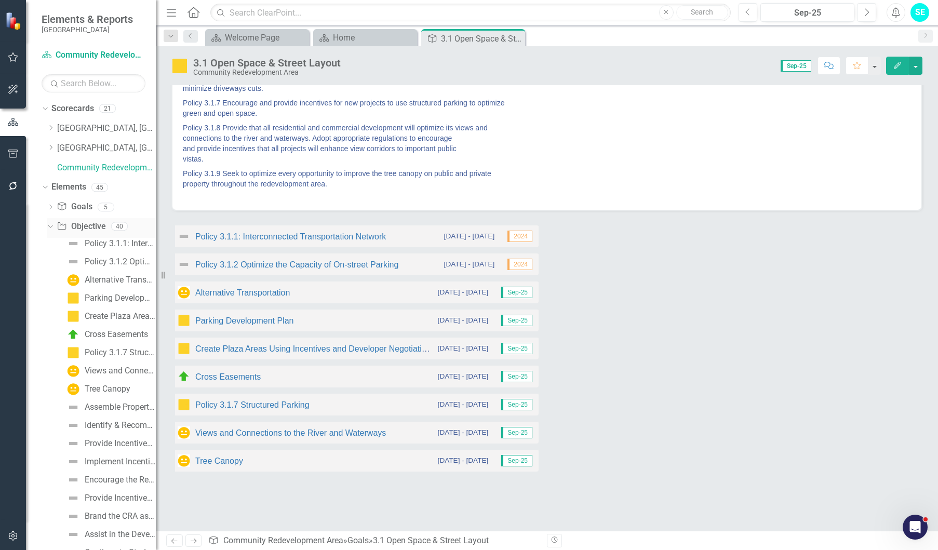
click at [47, 227] on icon "Dropdown" at bounding box center [49, 225] width 6 height 7
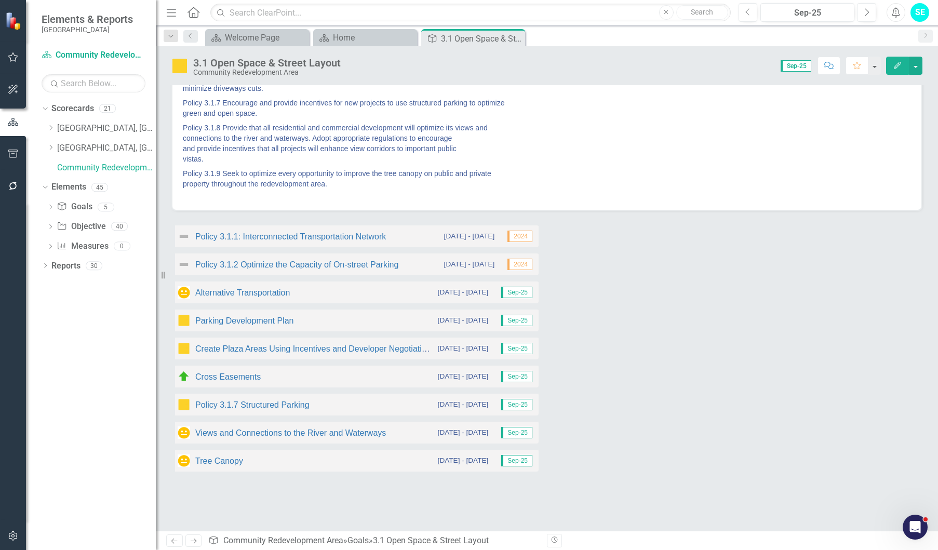
click at [46, 249] on div "Dropdown Goal Goals 5 3.1 Open Space & Street Layout 3.2 Limitations on Size, H…" at bounding box center [99, 227] width 114 height 59
click at [49, 231] on div "Dropdown" at bounding box center [50, 227] width 7 height 9
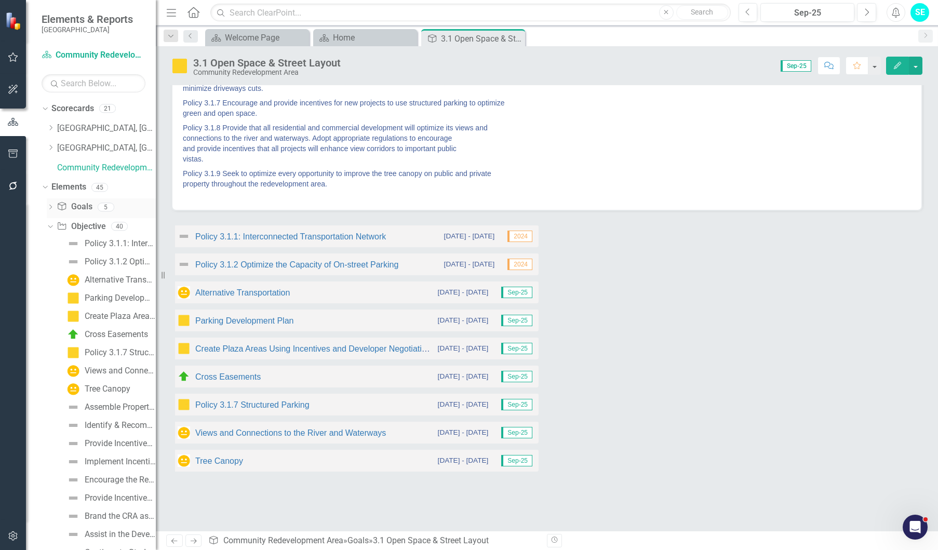
click at [49, 207] on icon "Dropdown" at bounding box center [50, 208] width 7 height 6
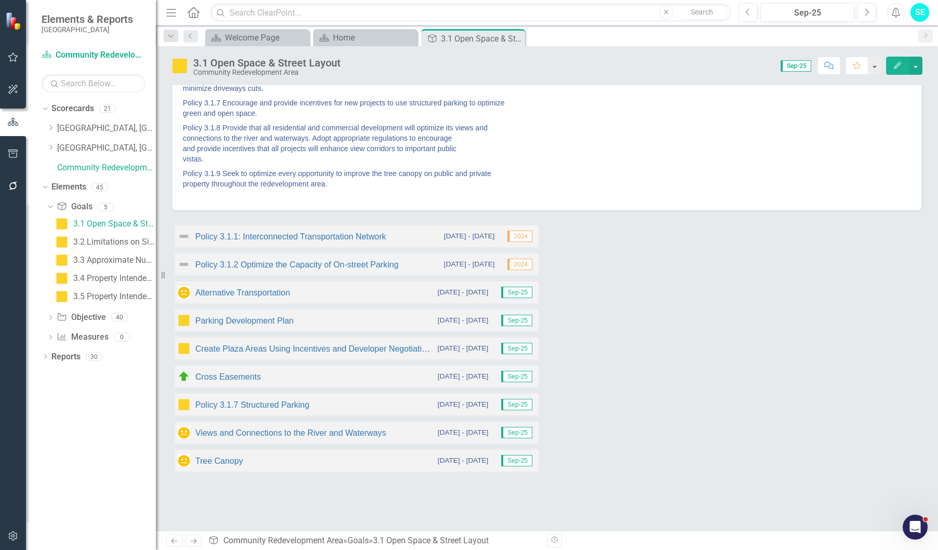
click at [52, 318] on icon "Dropdown" at bounding box center [50, 319] width 7 height 6
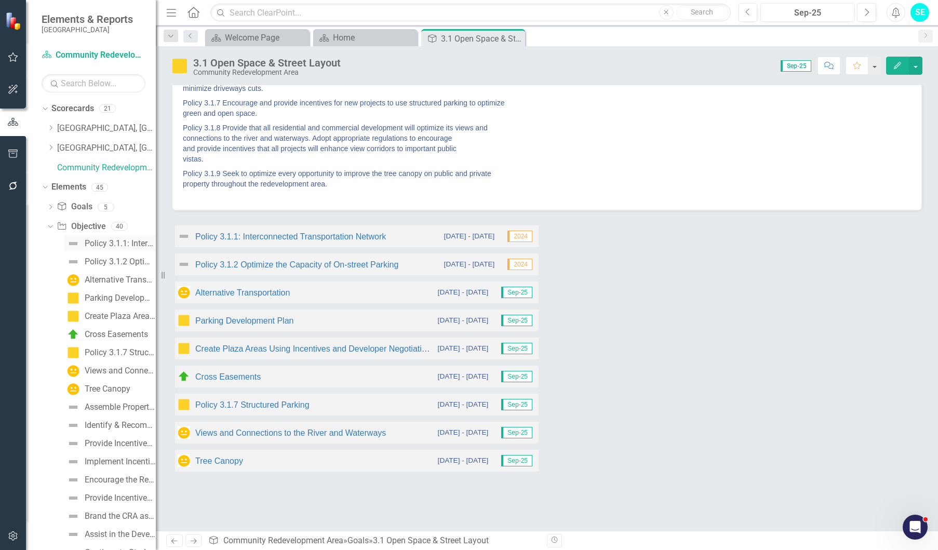
click at [118, 243] on div "Policy 3.1.1: Interconnected Transportation Network" at bounding box center [120, 243] width 71 height 9
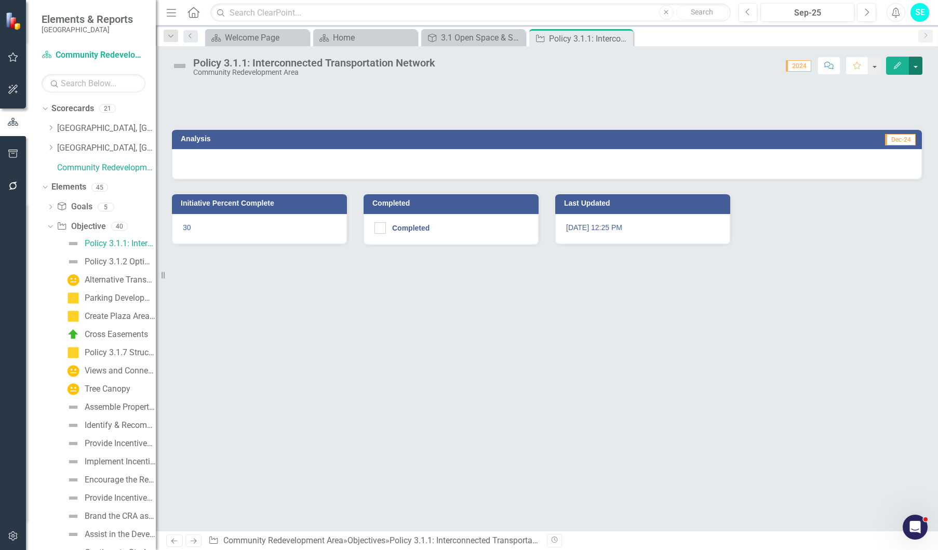
click at [918, 69] on button "button" at bounding box center [916, 66] width 14 height 18
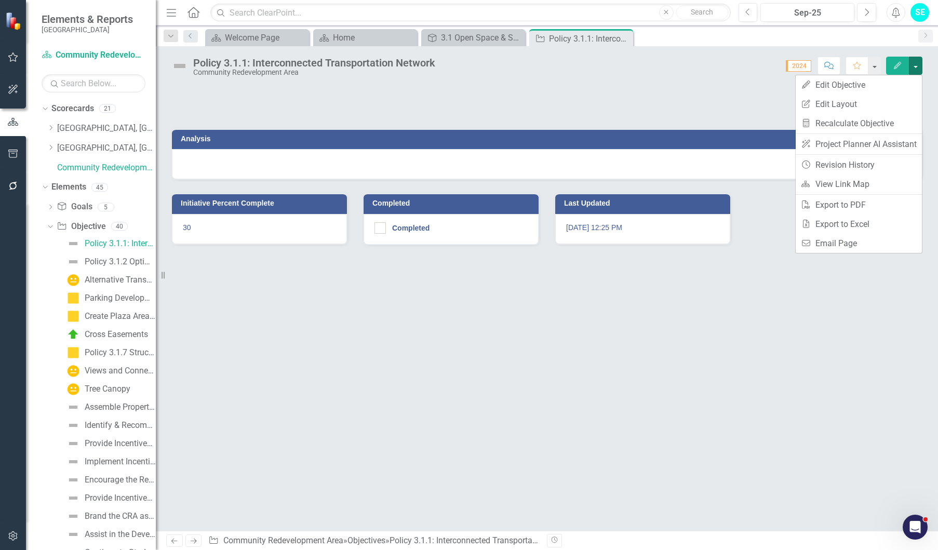
drag, startPoint x: 208, startPoint y: 323, endPoint x: 394, endPoint y: 326, distance: 185.4
click at [209, 323] on div "Analysis Dec-24 Initiative Percent Complete 30 Completed Completed Last Updated…" at bounding box center [547, 308] width 782 height 446
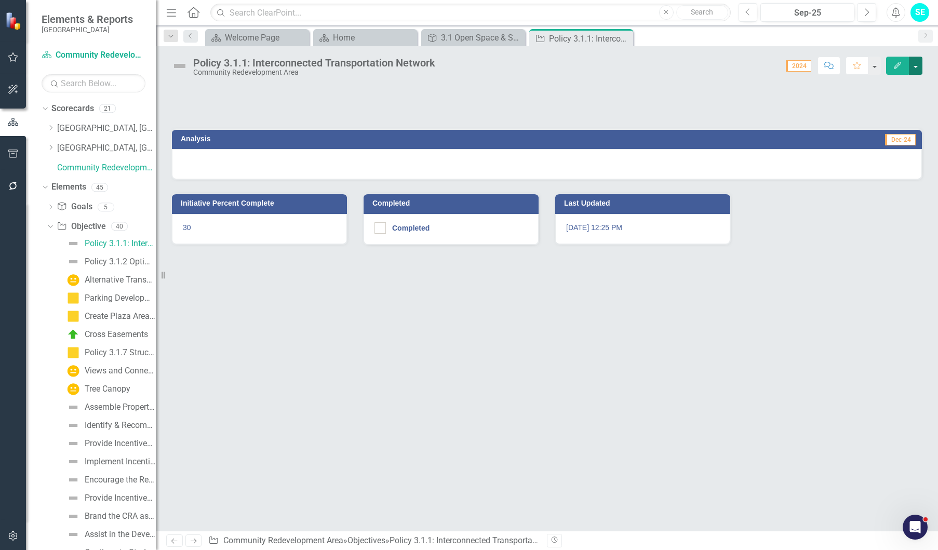
click at [916, 65] on button "button" at bounding box center [916, 66] width 14 height 18
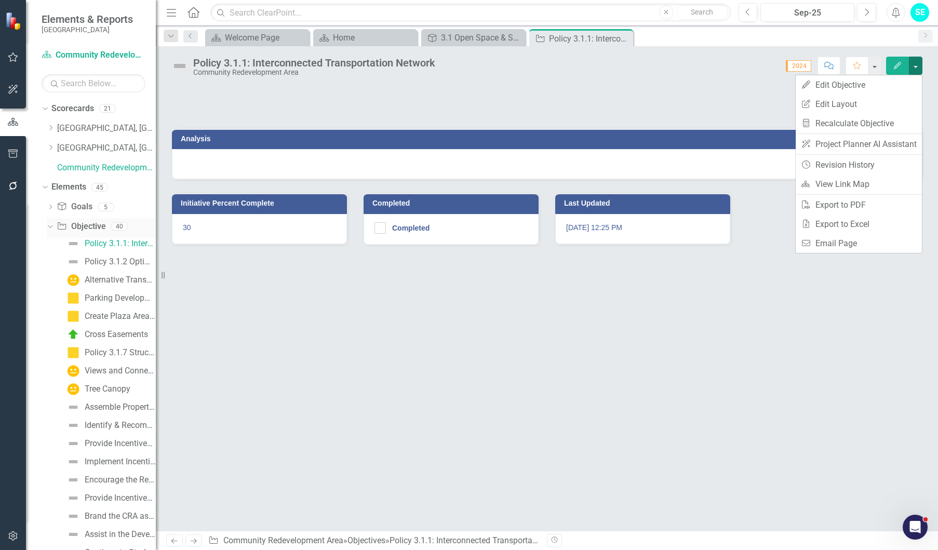
click at [100, 223] on link "Objective Objective" at bounding box center [81, 227] width 49 height 12
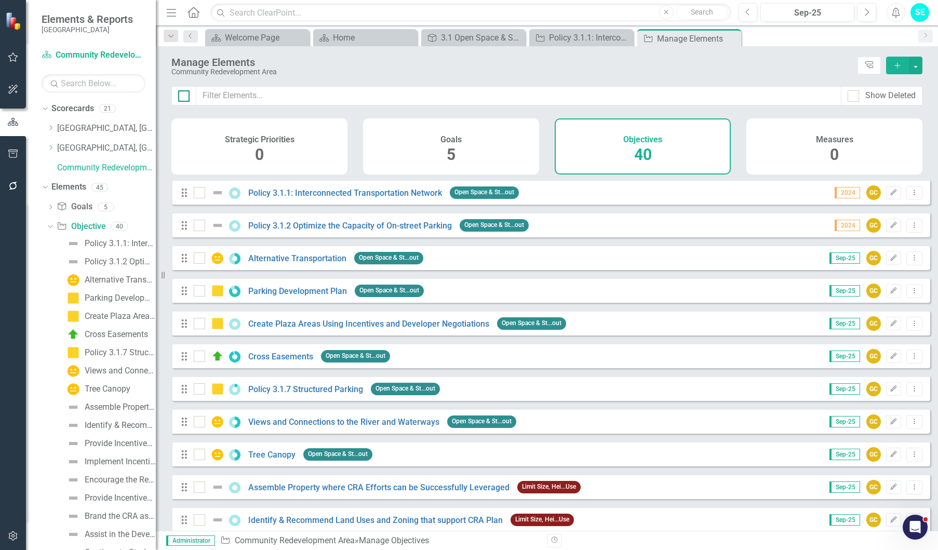
click at [184, 97] on div at bounding box center [183, 95] width 11 height 11
click at [184, 97] on input "checkbox" at bounding box center [181, 93] width 7 height 7
checkbox input "true"
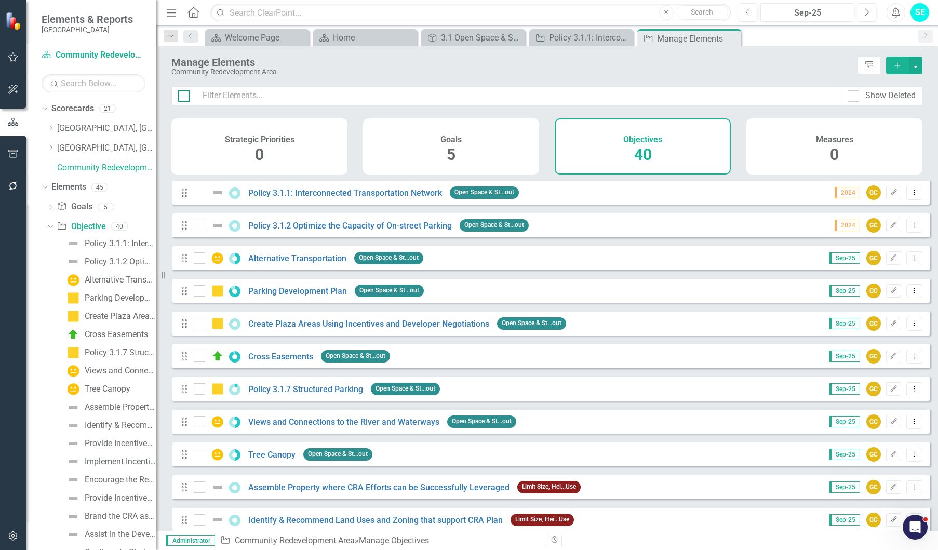
checkbox input "true"
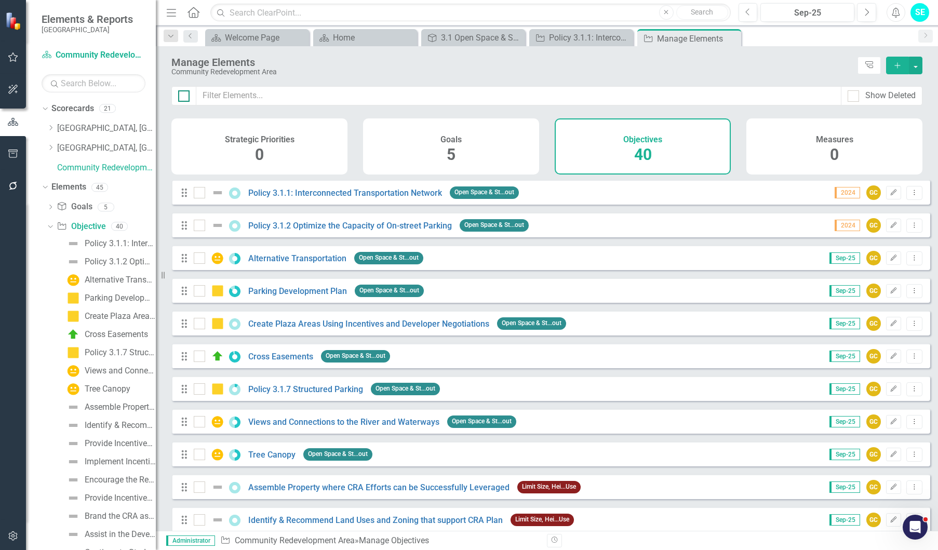
checkbox input "true"
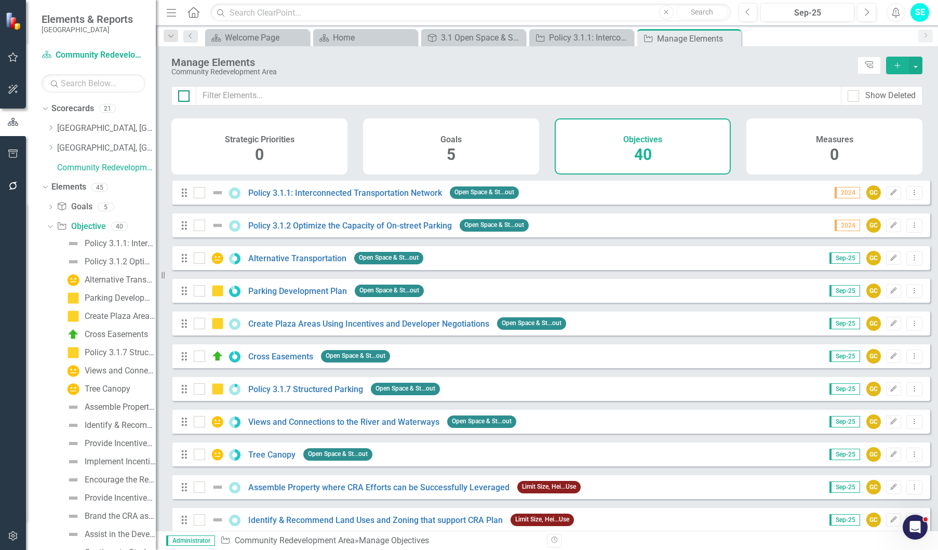
checkbox input "true"
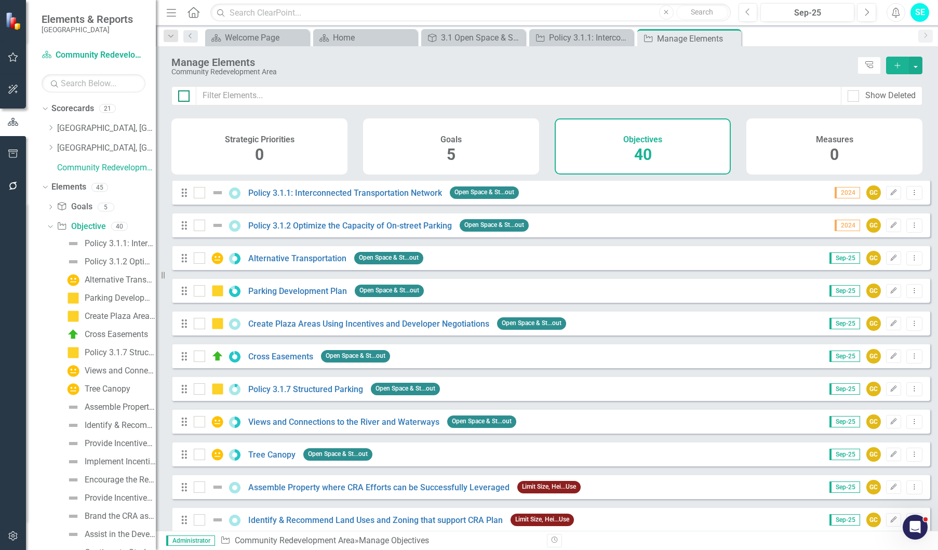
checkbox input "true"
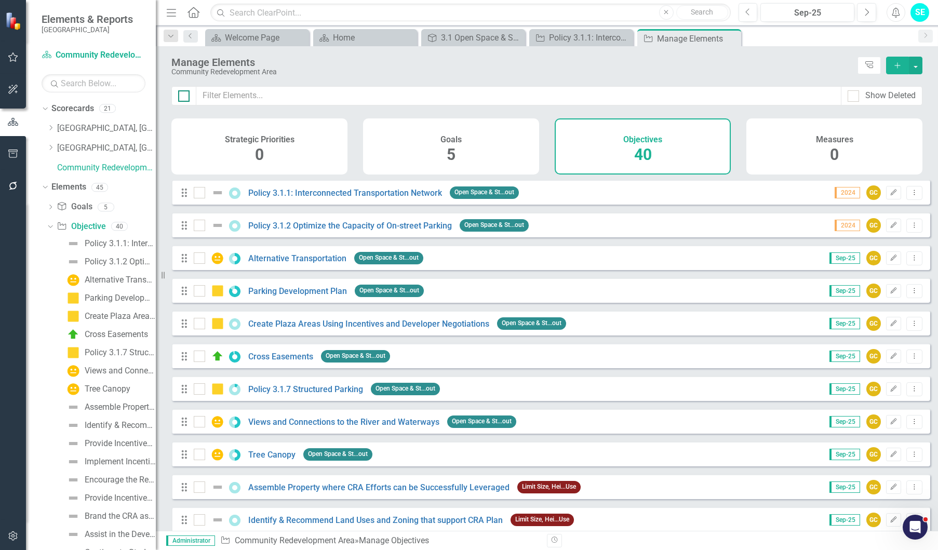
checkbox input "true"
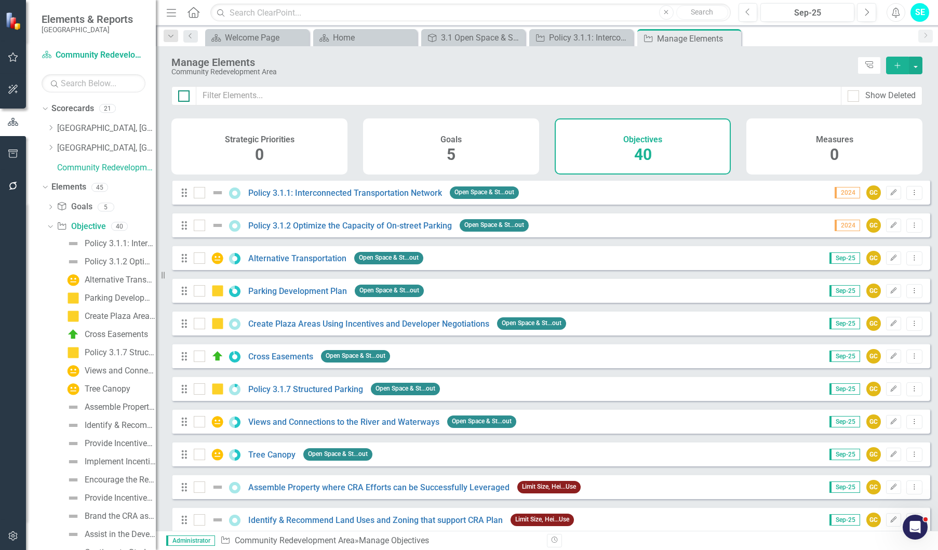
checkbox input "true"
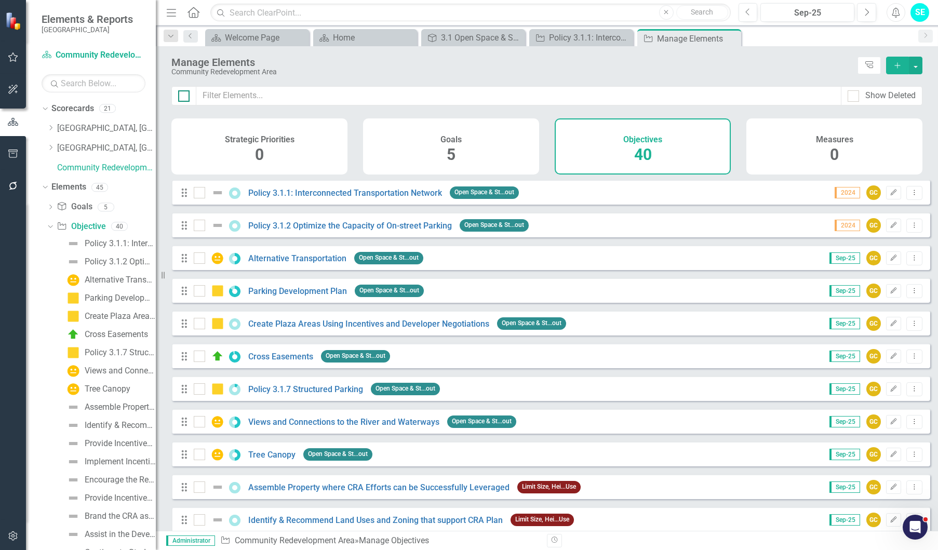
checkbox input "true"
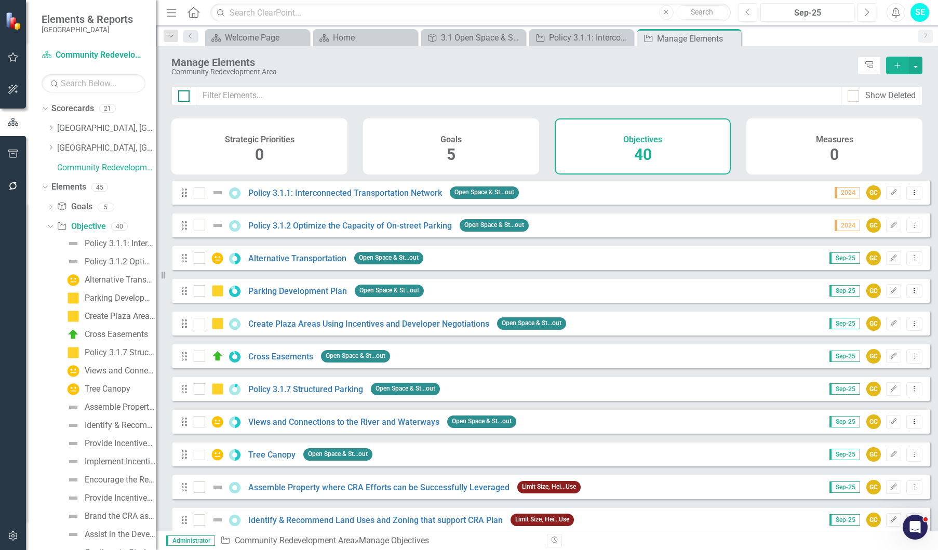
checkbox input "true"
click at [919, 69] on button "button" at bounding box center [916, 66] width 14 height 18
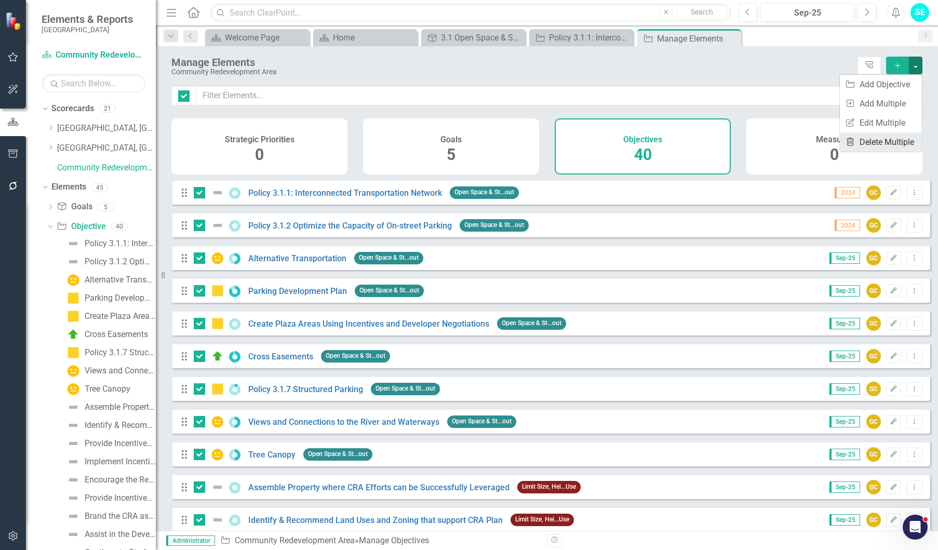
click at [883, 144] on link "Trash Delete Multiple" at bounding box center [881, 141] width 82 height 19
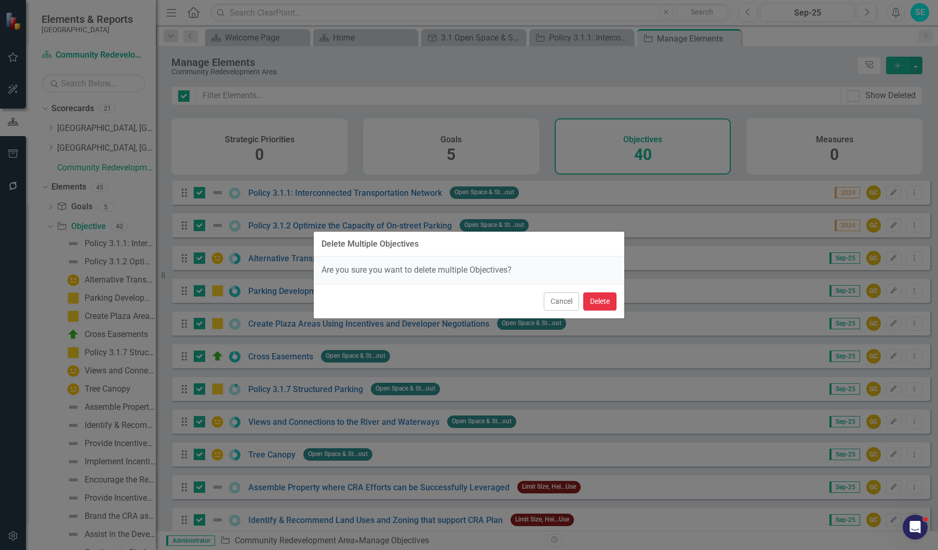
click at [601, 302] on button "Delete" at bounding box center [599, 301] width 33 height 18
checkbox input "false"
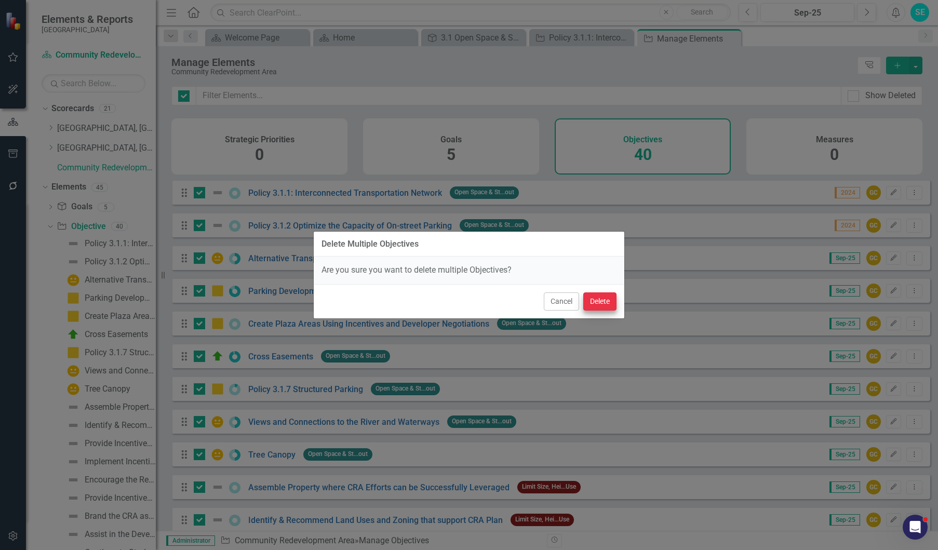
checkbox input "false"
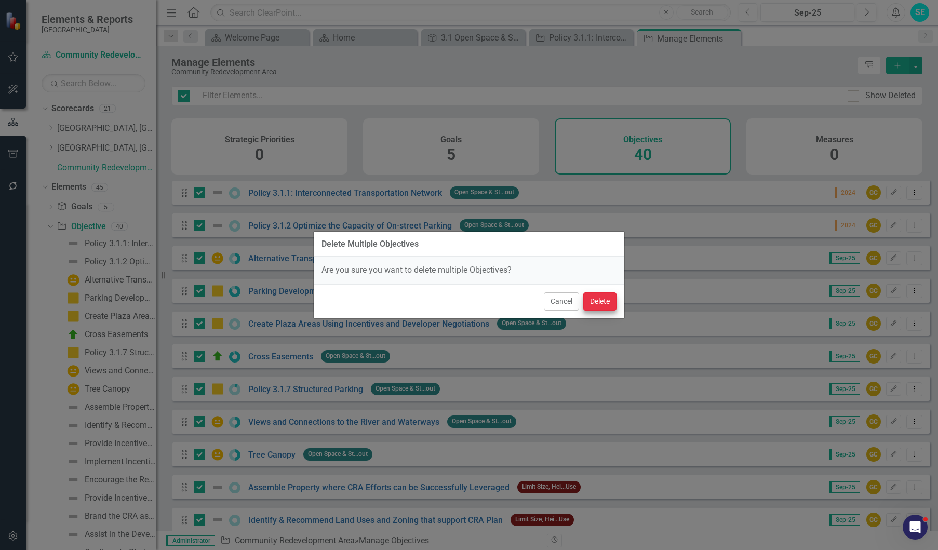
checkbox input "false"
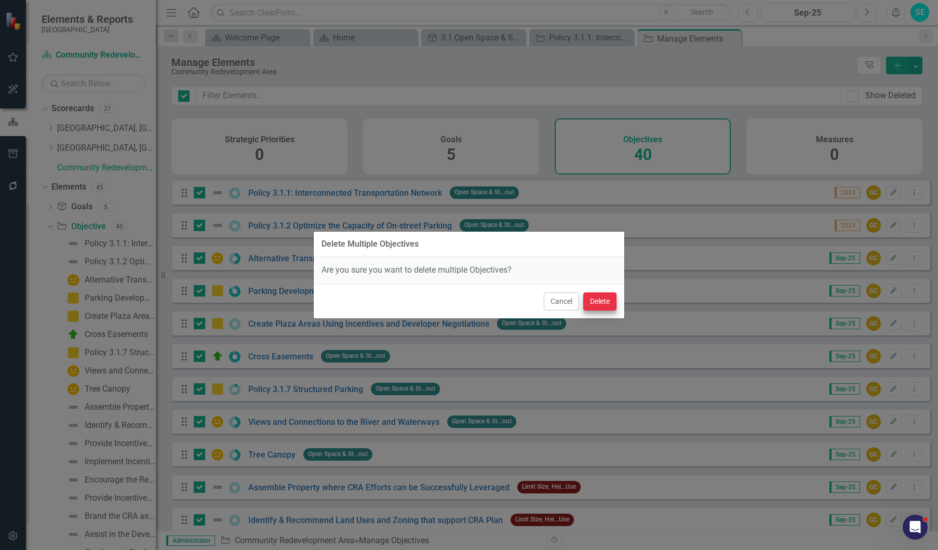
checkbox input "false"
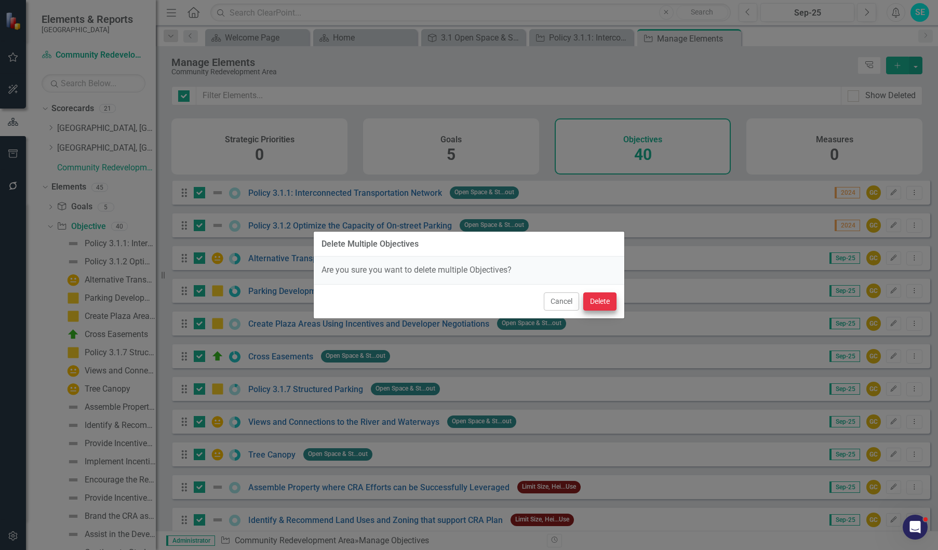
checkbox input "false"
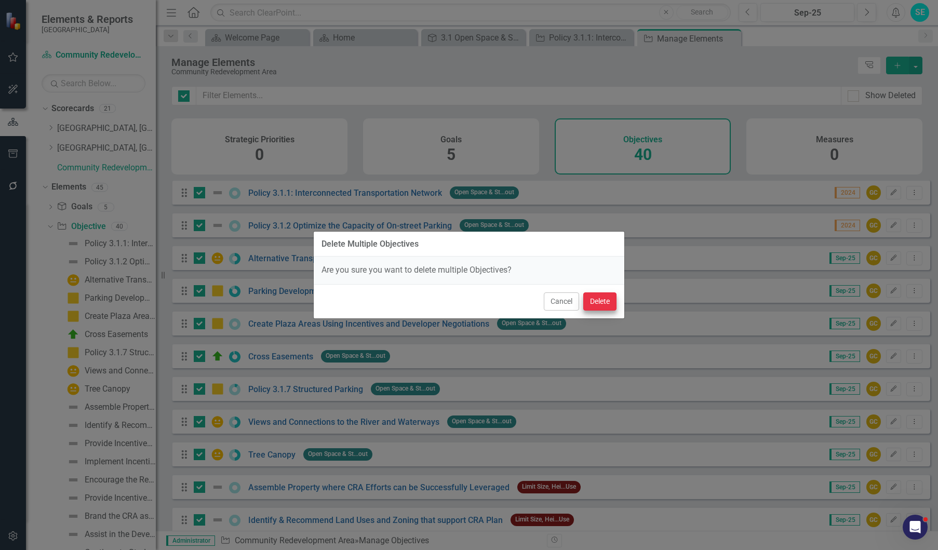
checkbox input "false"
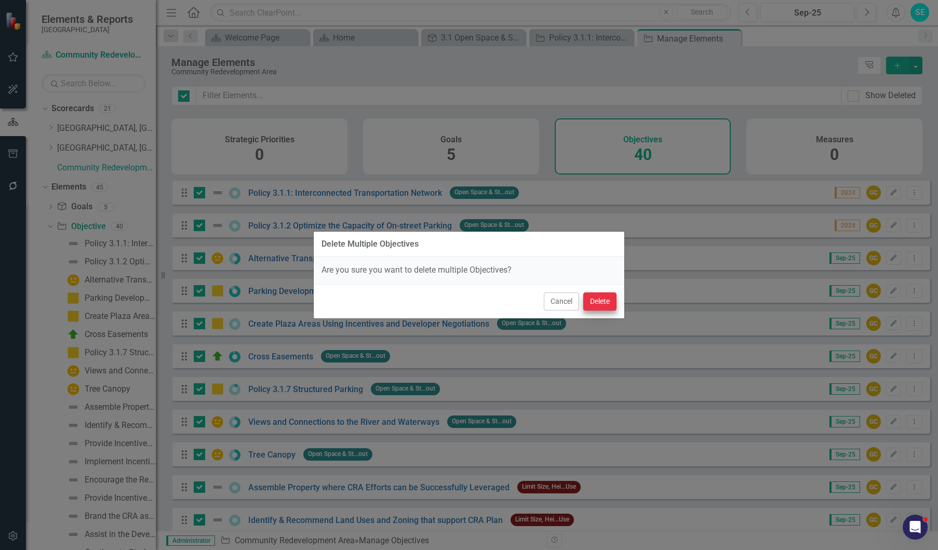
checkbox input "false"
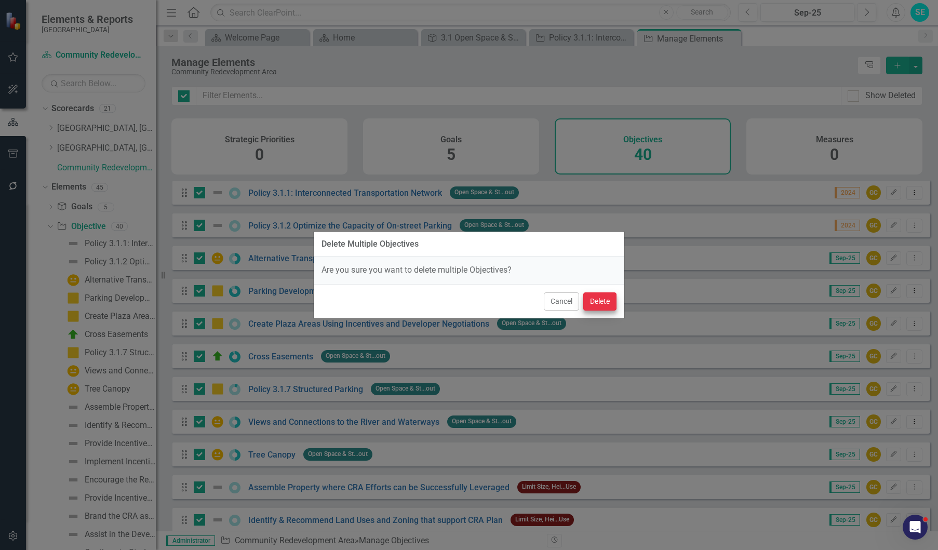
checkbox input "false"
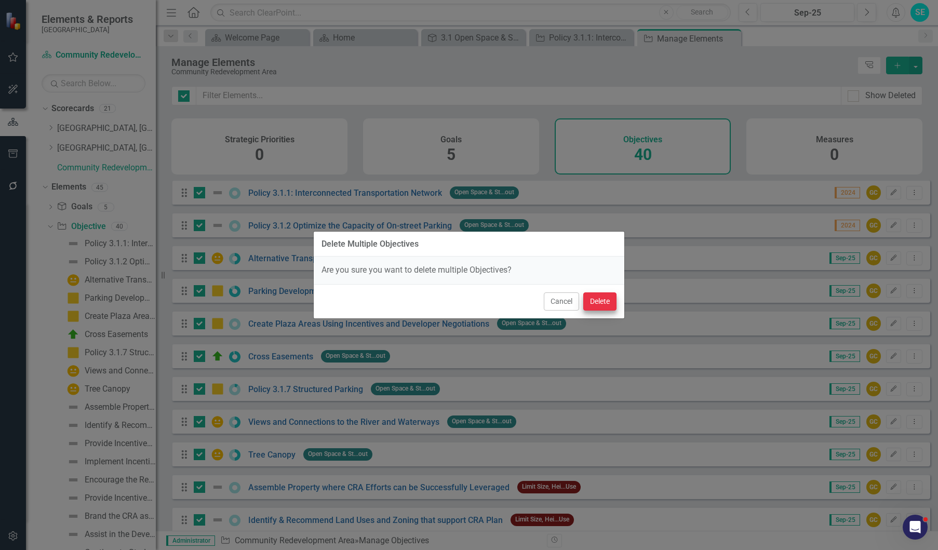
checkbox input "false"
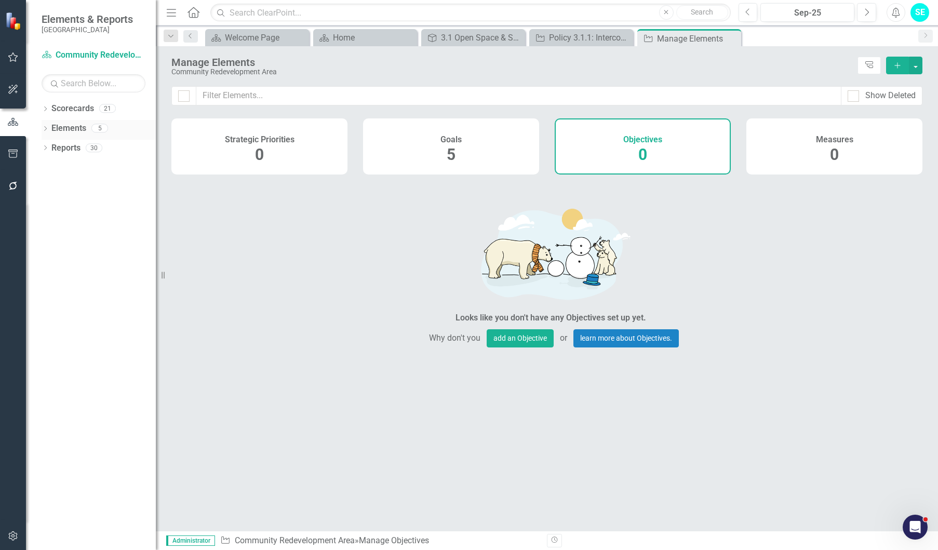
click at [46, 128] on icon "Dropdown" at bounding box center [45, 130] width 7 height 6
click at [49, 151] on icon "Dropdown" at bounding box center [50, 149] width 7 height 6
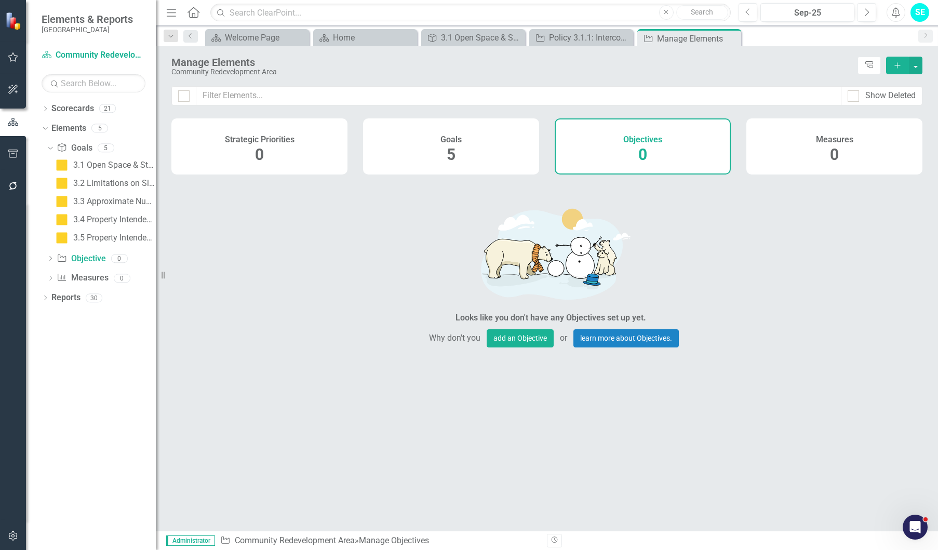
click at [50, 258] on icon "Dropdown" at bounding box center [50, 260] width 7 height 6
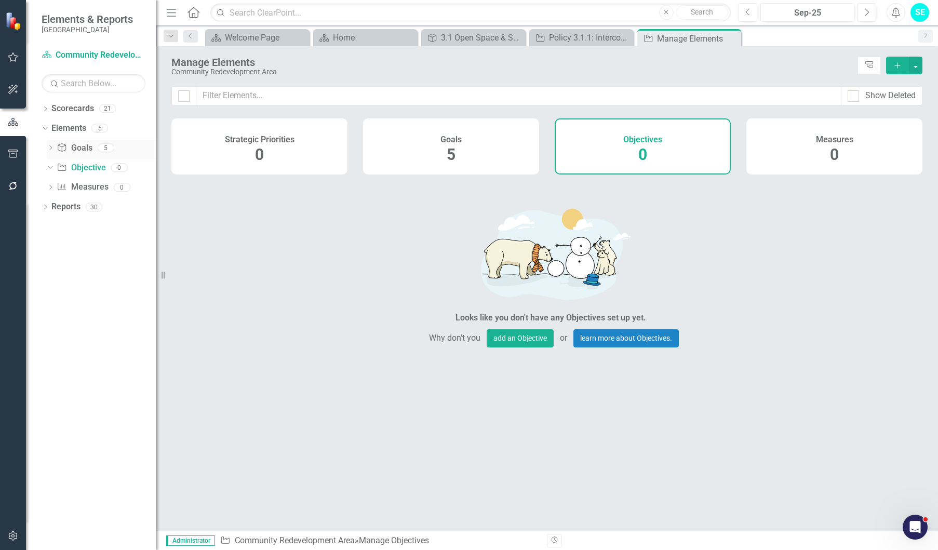
click at [48, 147] on icon "Dropdown" at bounding box center [50, 149] width 7 height 6
